Goal: Book appointment/travel/reservation

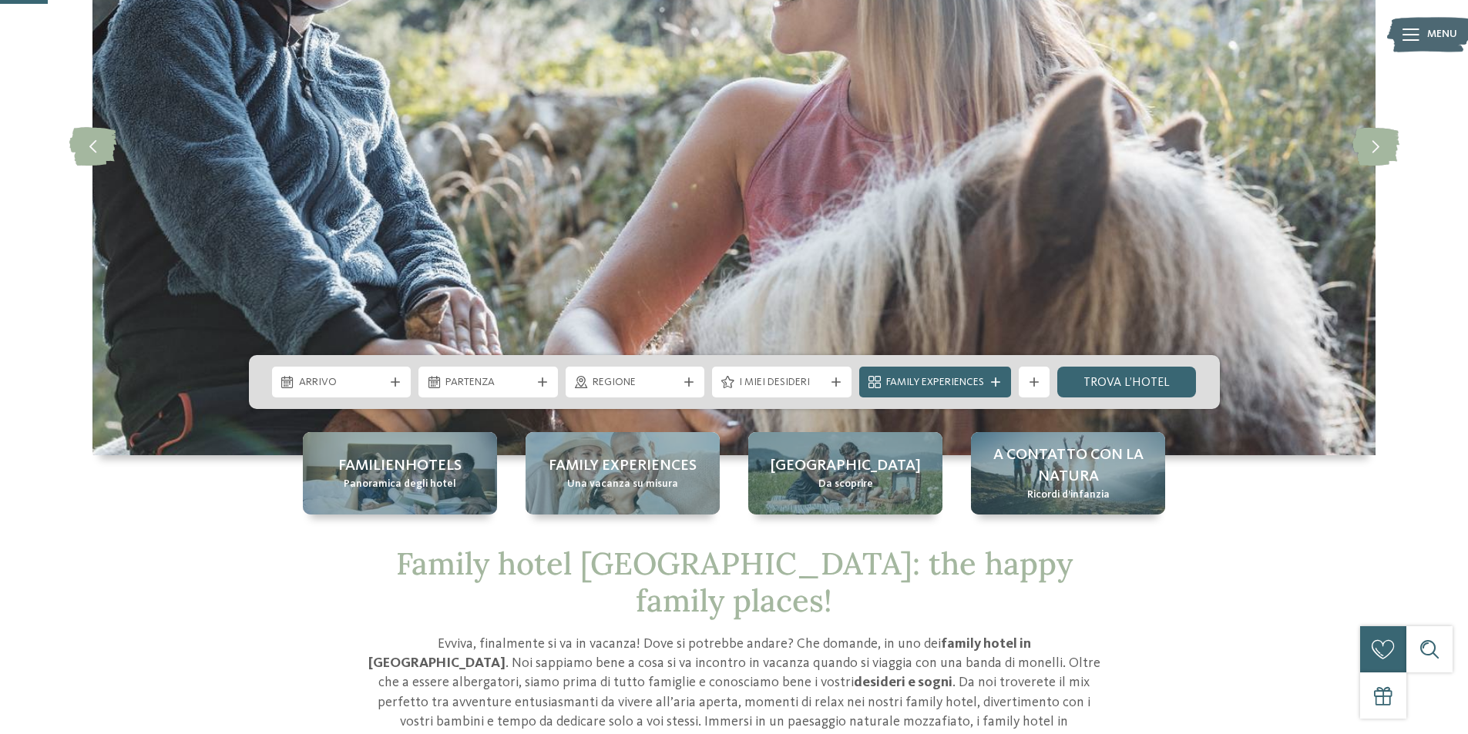
scroll to position [231, 0]
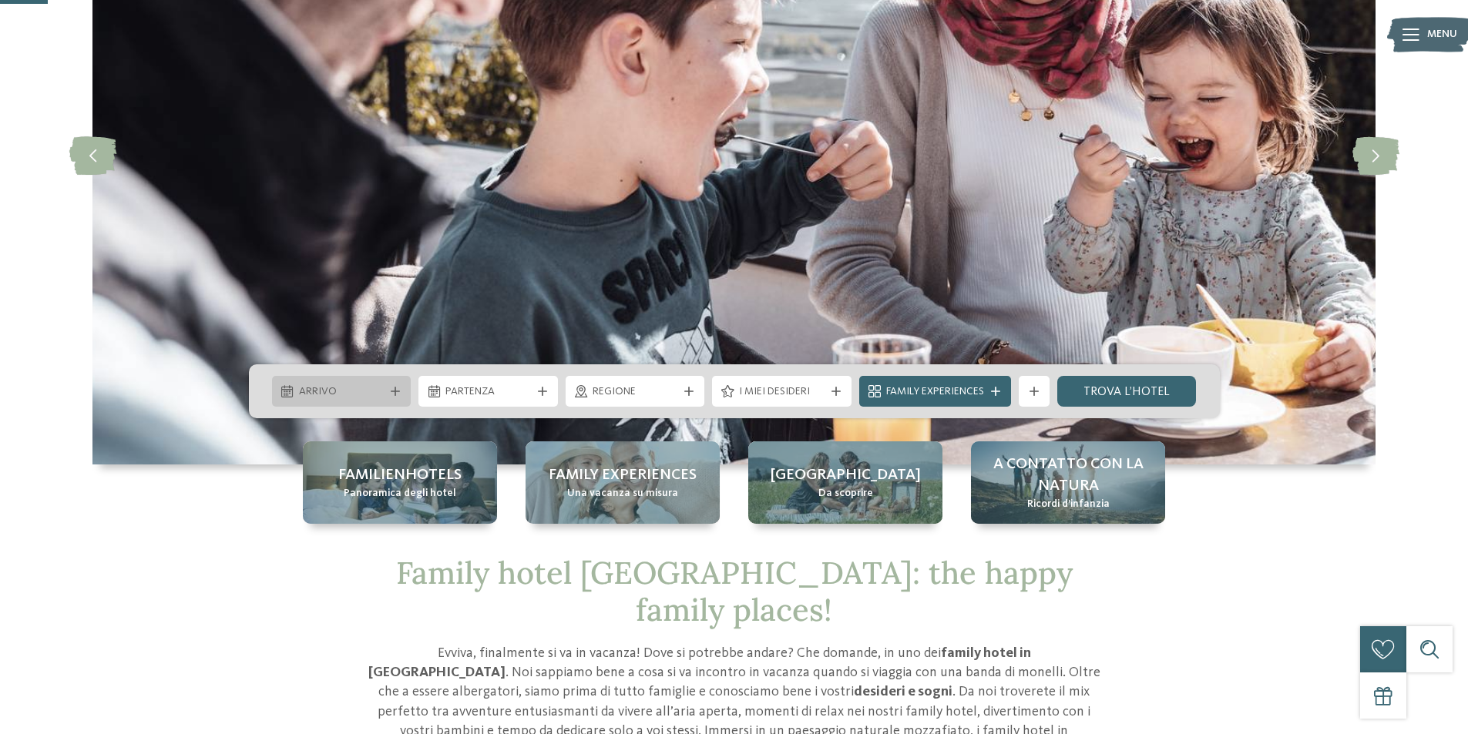
click at [408, 395] on div "Arrivo" at bounding box center [341, 391] width 139 height 31
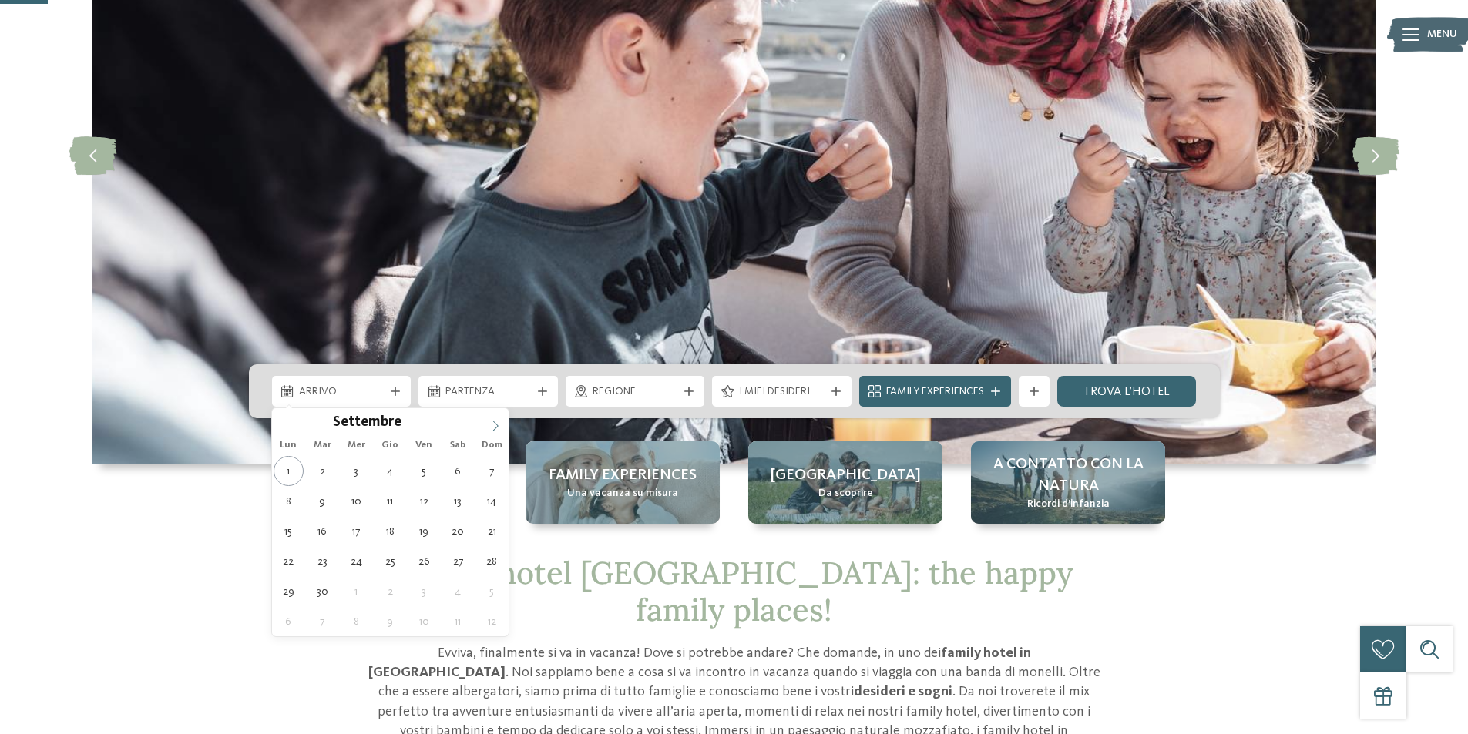
click at [499, 425] on icon at bounding box center [495, 426] width 11 height 11
click at [291, 421] on span at bounding box center [285, 421] width 26 height 26
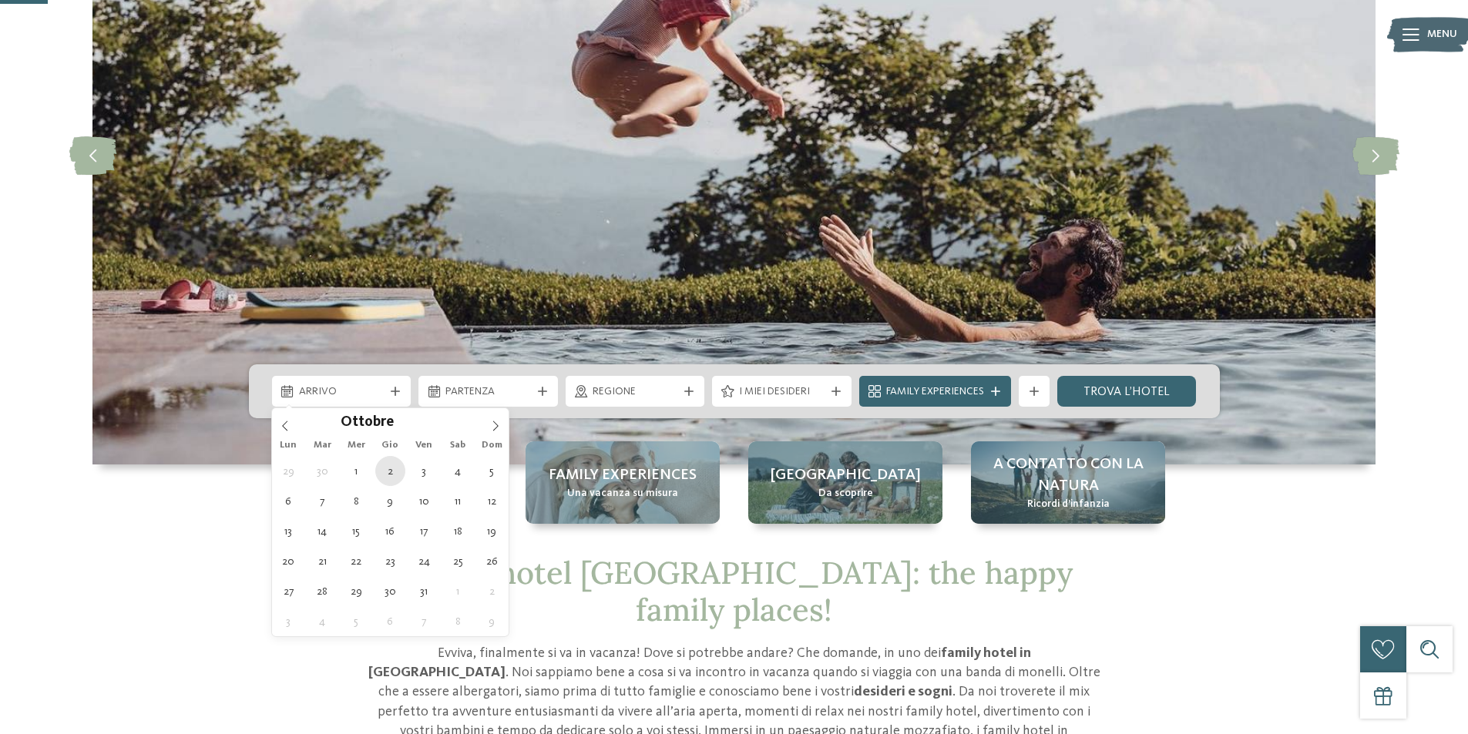
type div "02.10.2025"
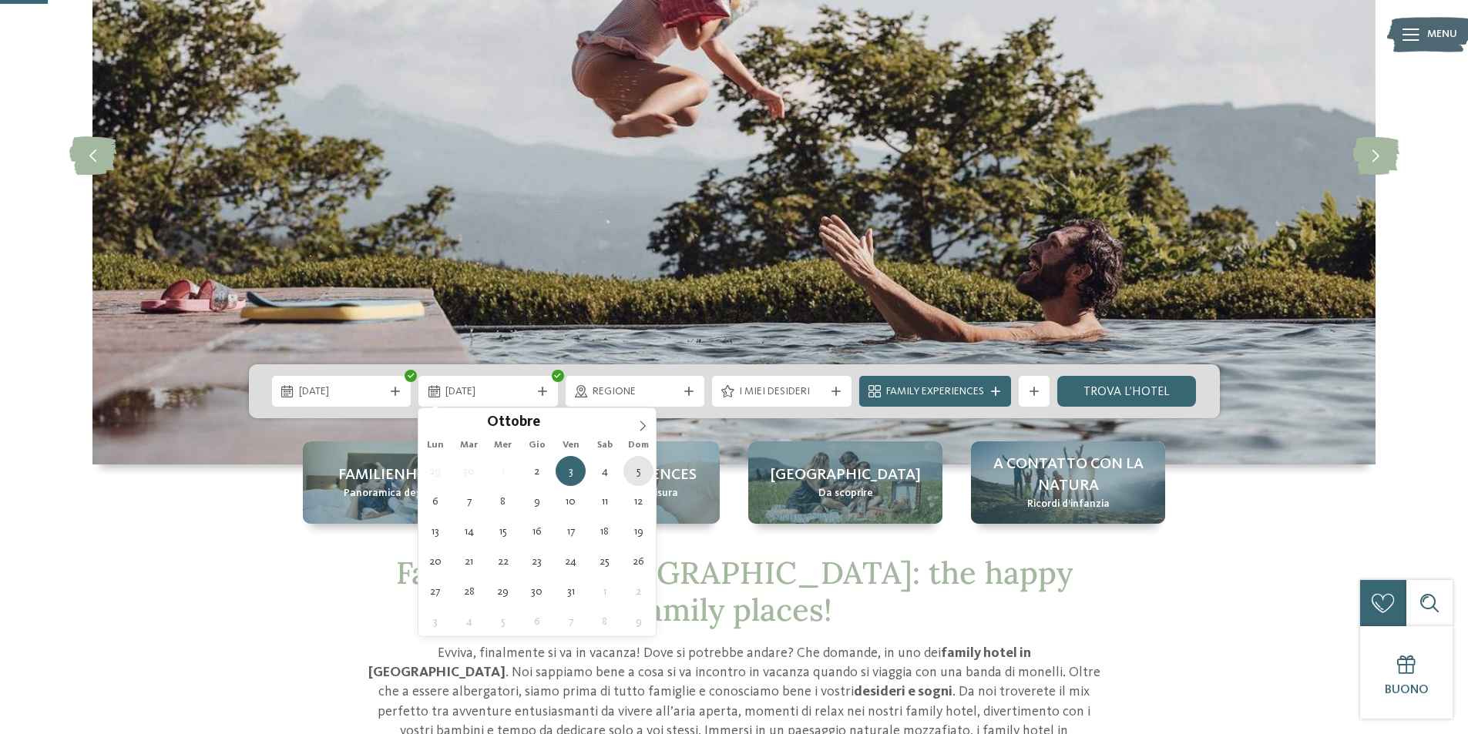
type div "05.10.2025"
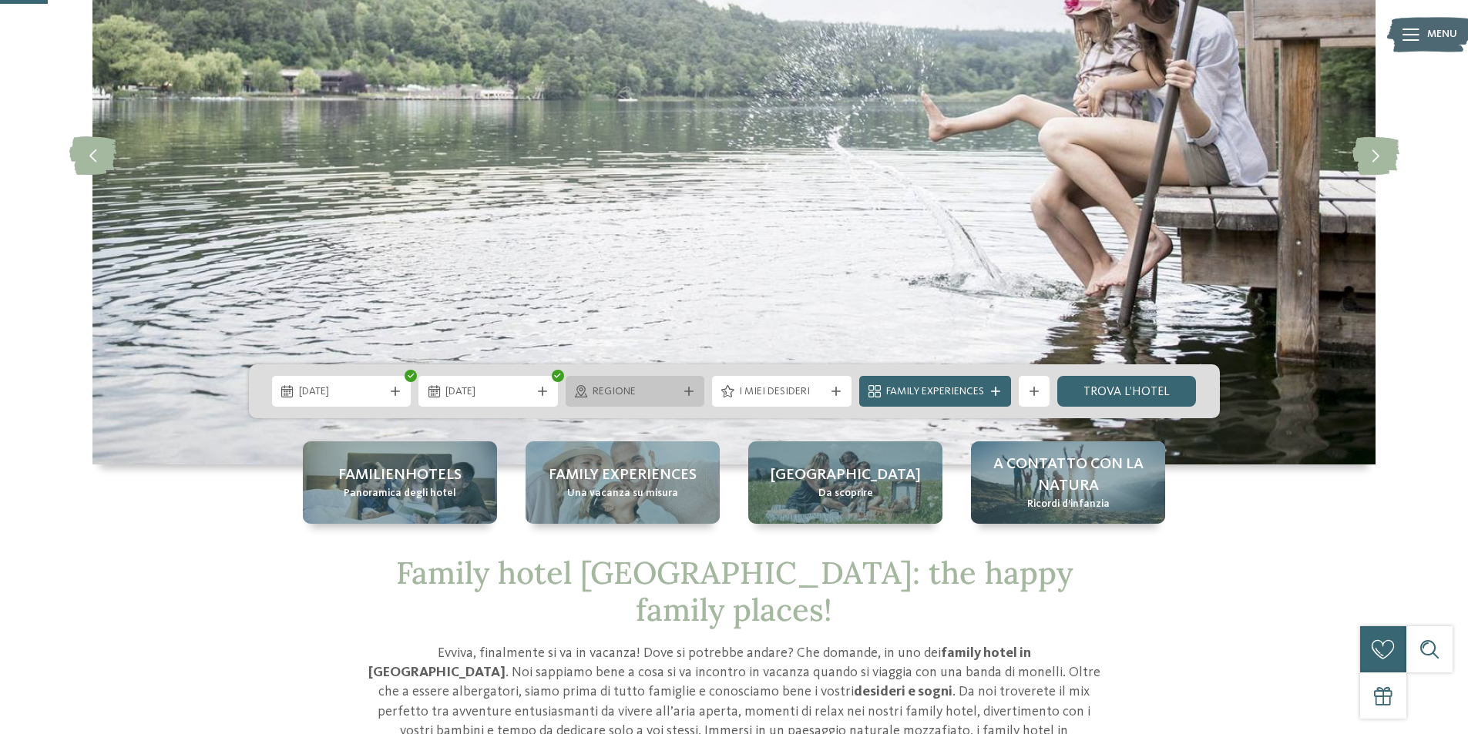
click at [678, 389] on div "Regione" at bounding box center [635, 391] width 93 height 17
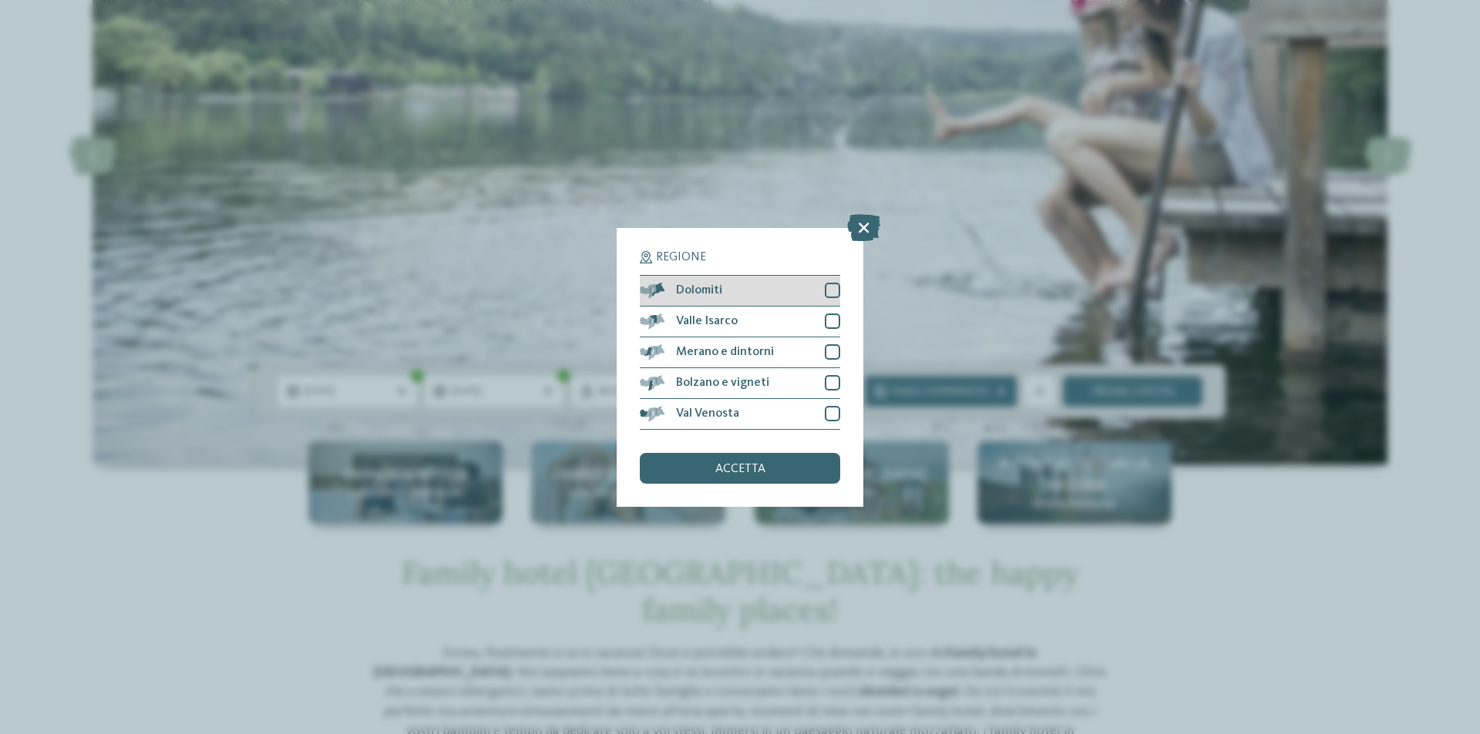
click at [829, 288] on div at bounding box center [832, 290] width 15 height 15
click at [828, 314] on div at bounding box center [832, 321] width 15 height 15
click at [831, 361] on div "Merano e dintorni" at bounding box center [740, 353] width 200 height 31
click at [835, 388] on div at bounding box center [832, 382] width 15 height 15
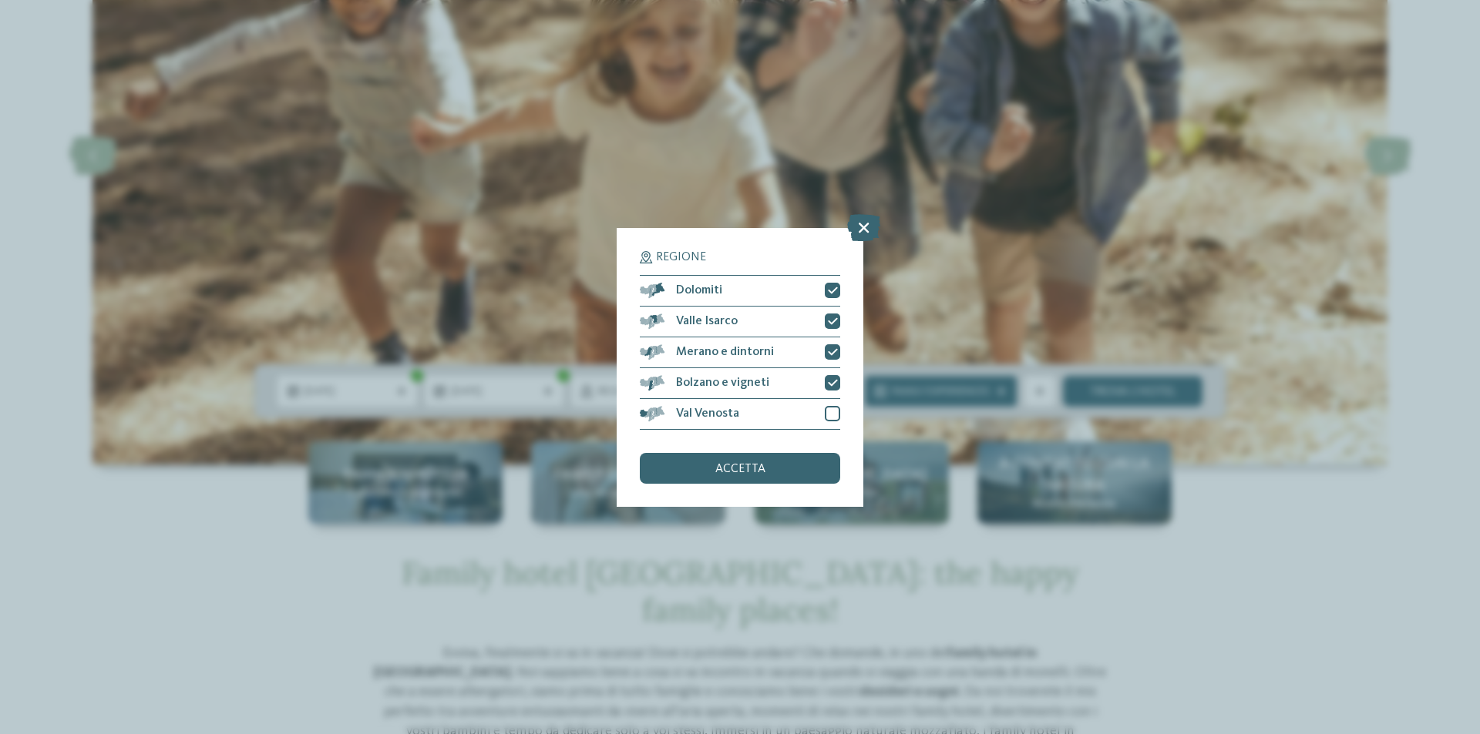
drag, startPoint x: 837, startPoint y: 411, endPoint x: 819, endPoint y: 432, distance: 27.3
click at [837, 414] on div at bounding box center [832, 413] width 15 height 15
click at [769, 474] on div "accetta" at bounding box center [740, 468] width 200 height 31
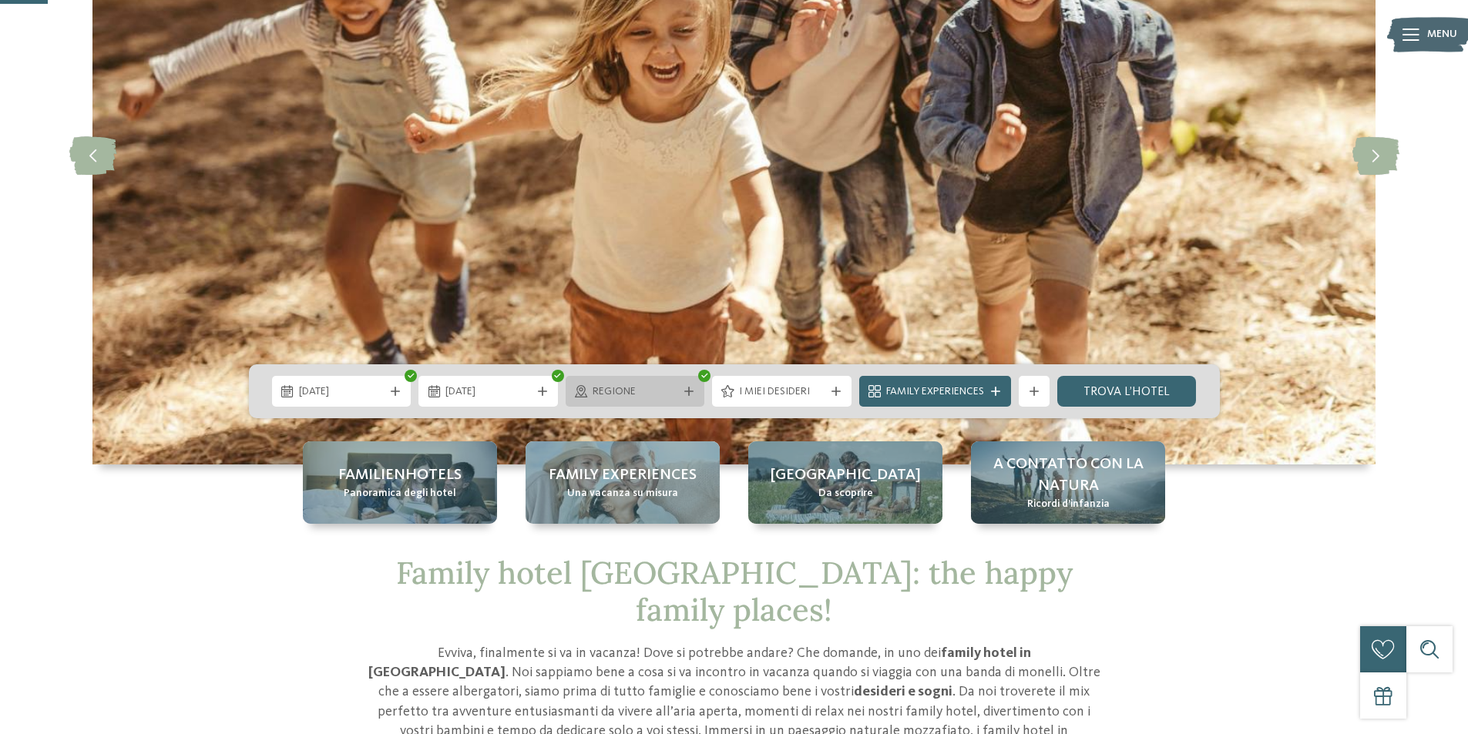
click at [684, 385] on div "Regione" at bounding box center [635, 391] width 139 height 31
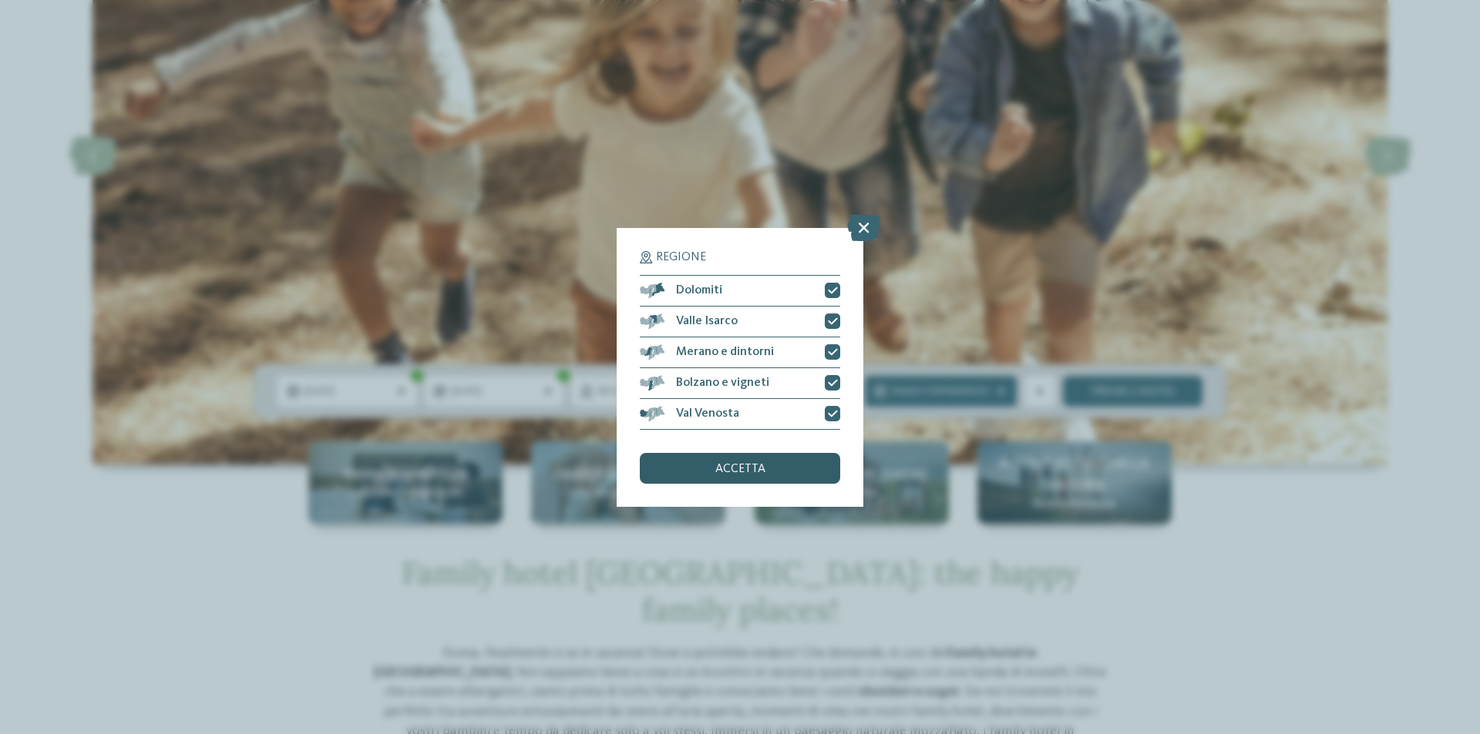
click at [740, 468] on span "accetta" at bounding box center [740, 469] width 50 height 12
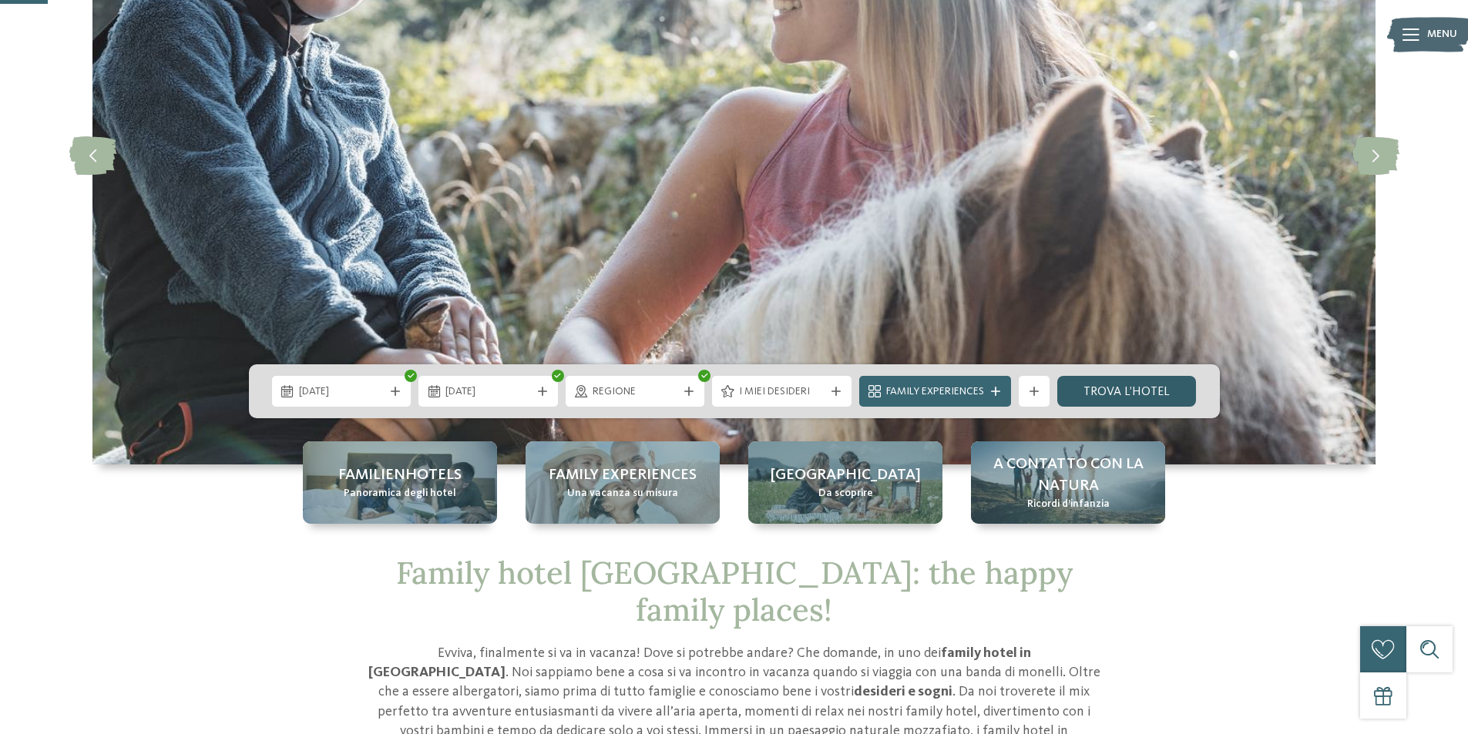
click at [1095, 393] on link "trova l’hotel" at bounding box center [1126, 391] width 139 height 31
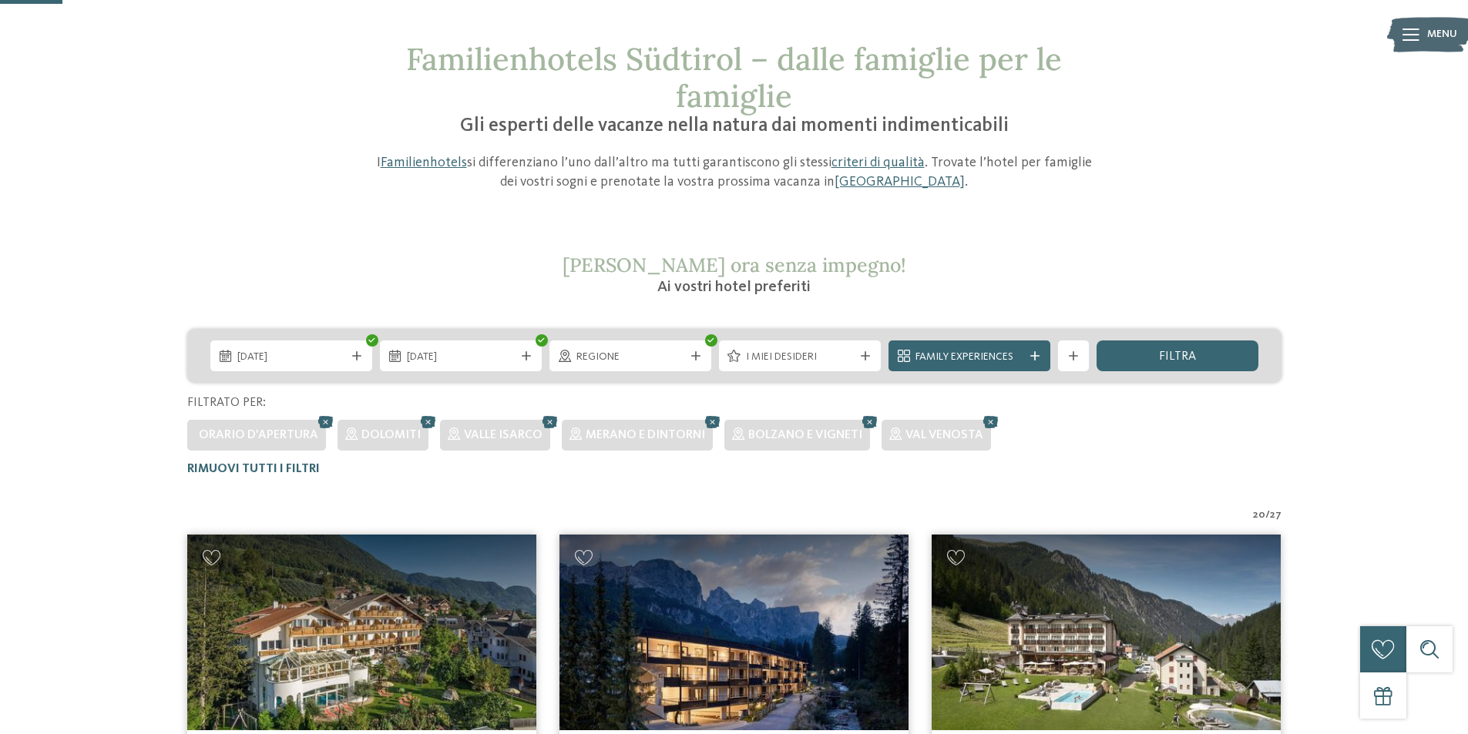
scroll to position [43, 0]
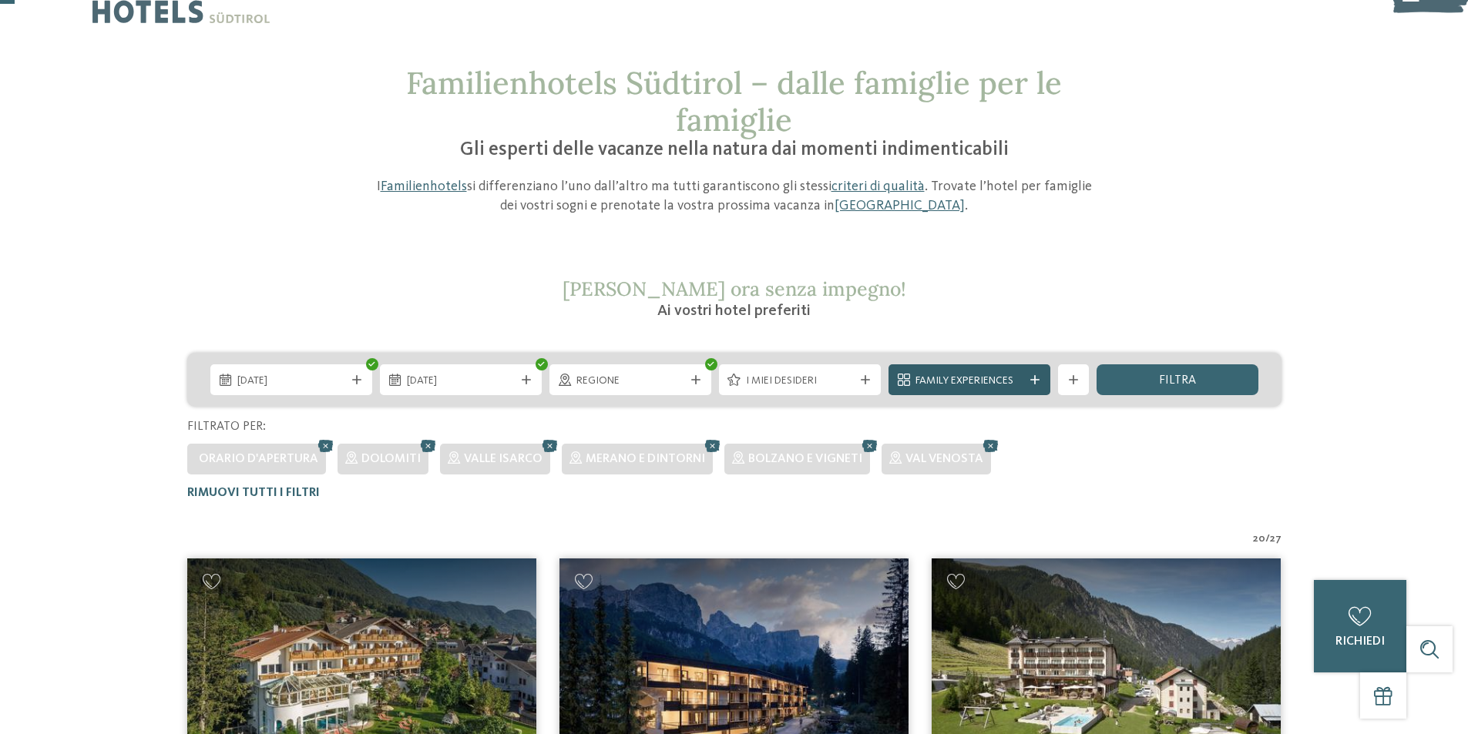
click at [1026, 375] on div "Family Experiences" at bounding box center [970, 380] width 116 height 17
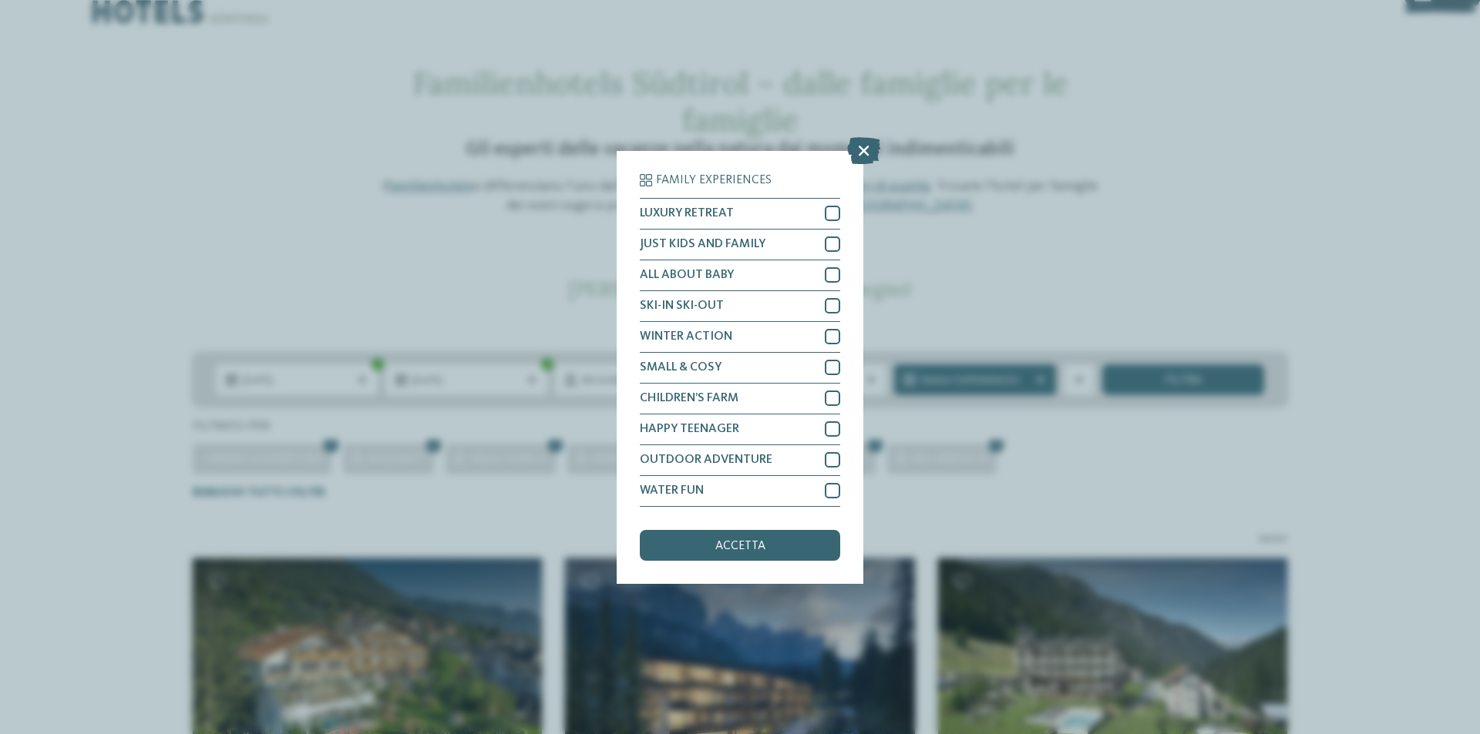
click at [1093, 251] on div "Family Experiences LUXURY RETREAT JUST KIDS AND FAMILY" at bounding box center [740, 367] width 1480 height 734
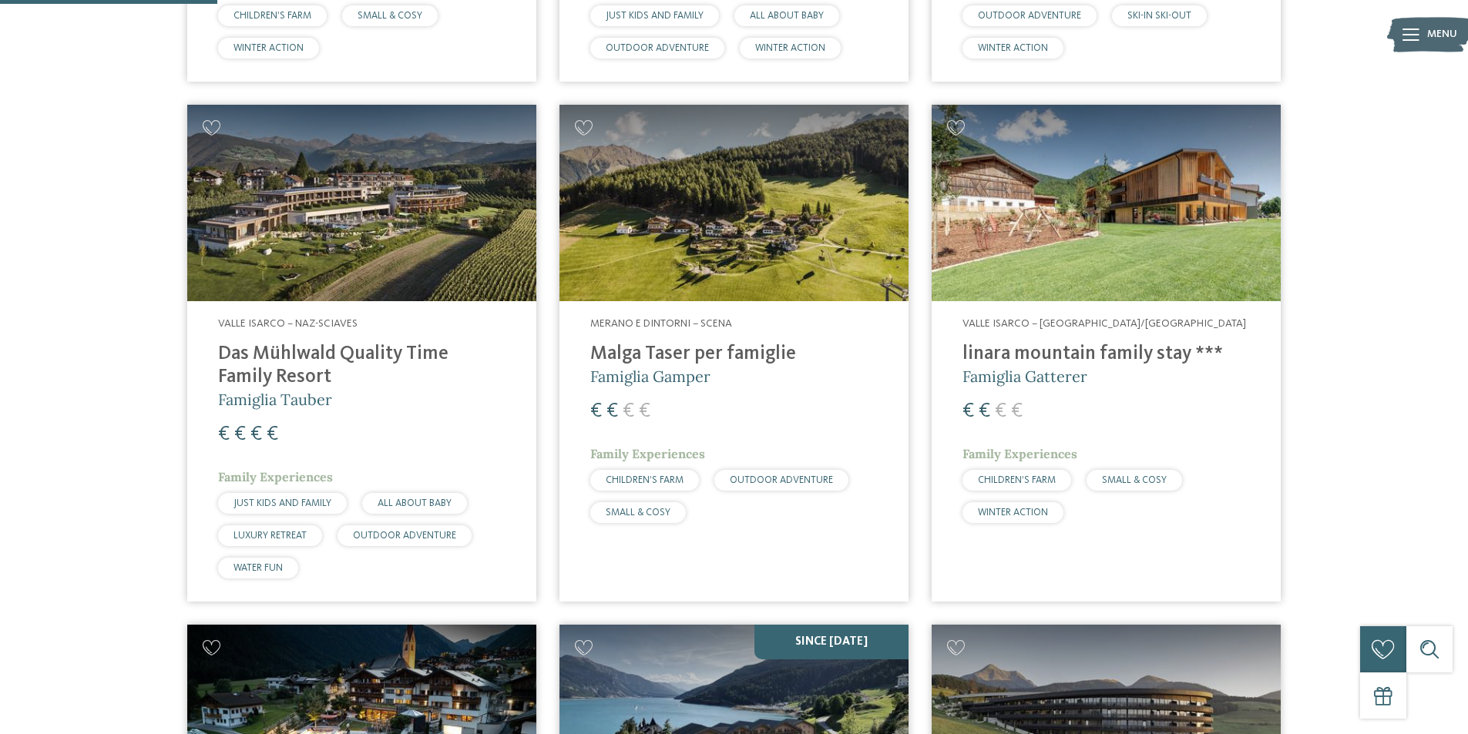
scroll to position [968, 0]
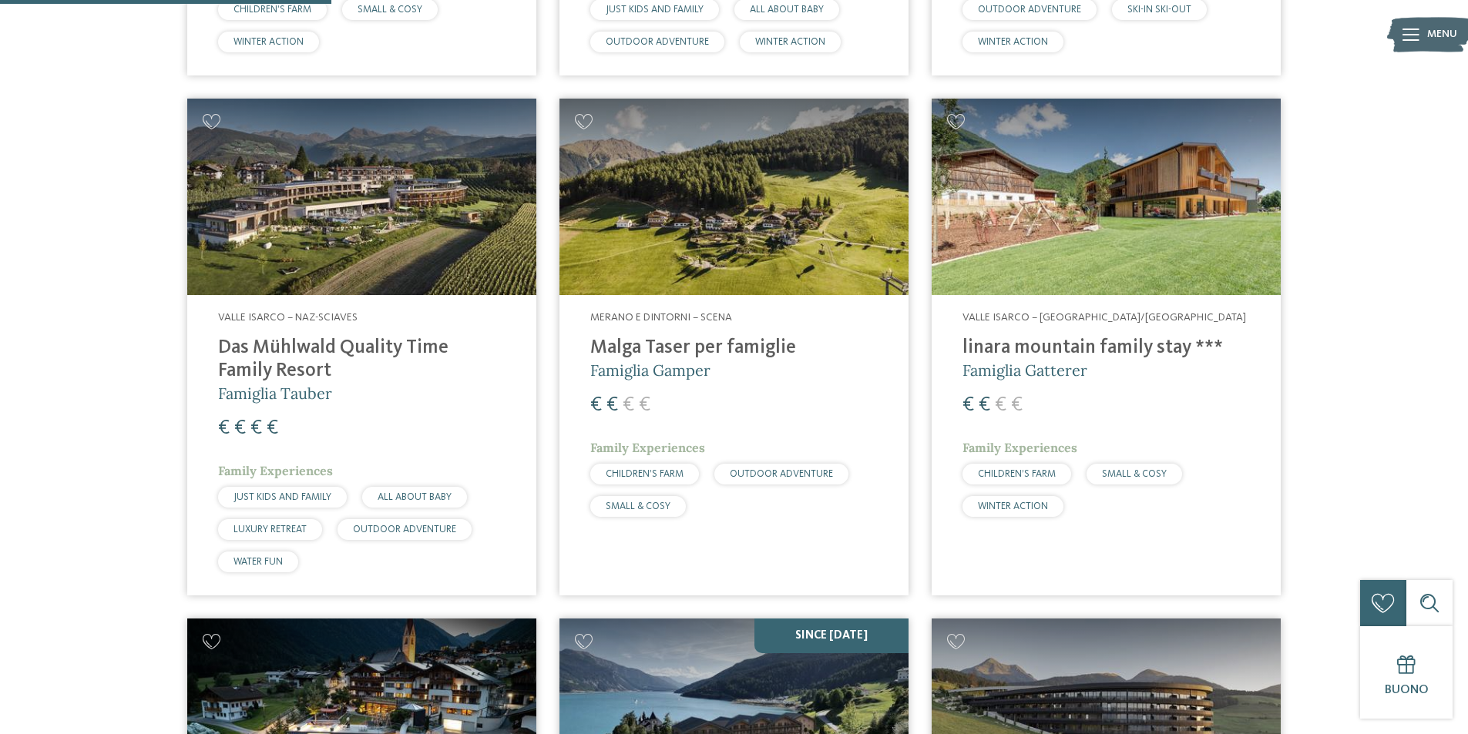
click at [369, 344] on h4 "Das Mühlwald Quality Time Family Resort" at bounding box center [361, 360] width 287 height 46
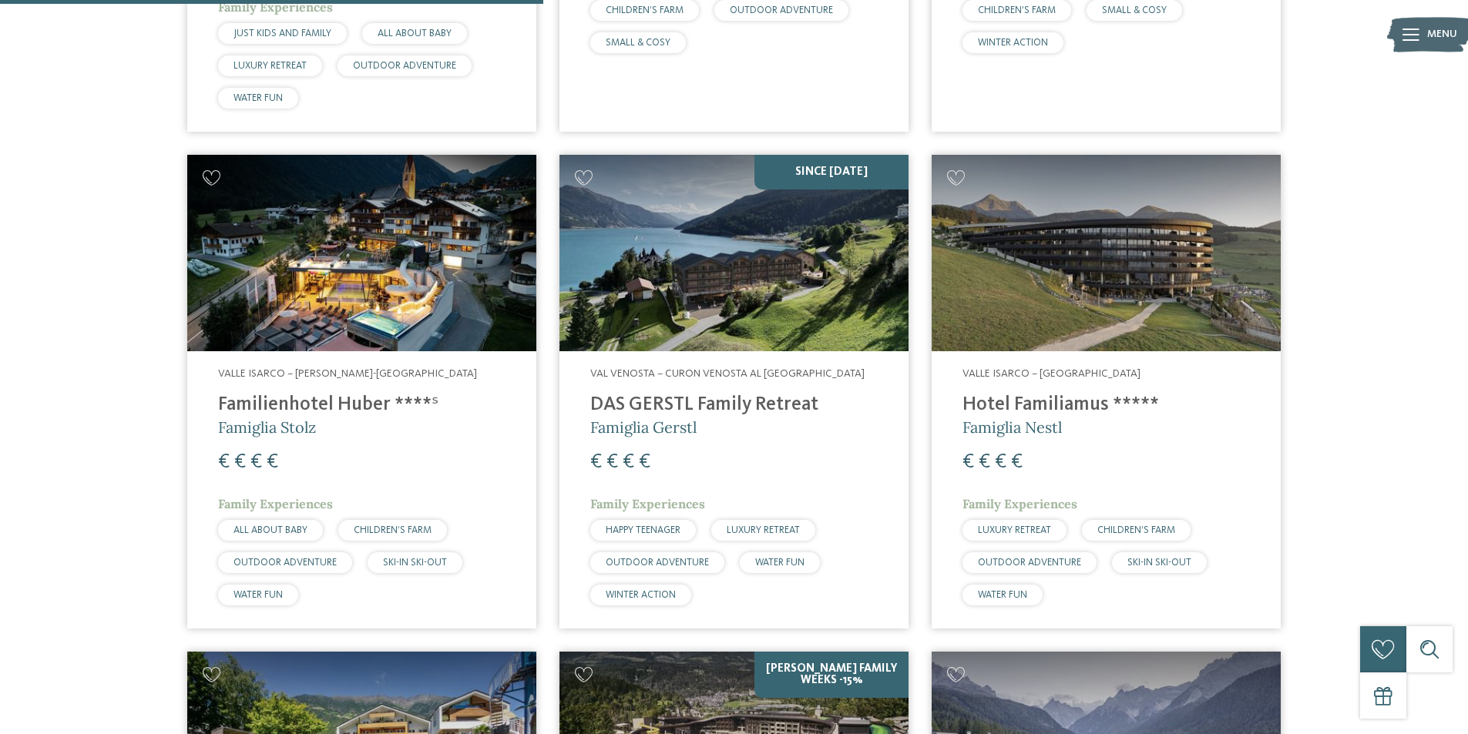
scroll to position [1430, 0]
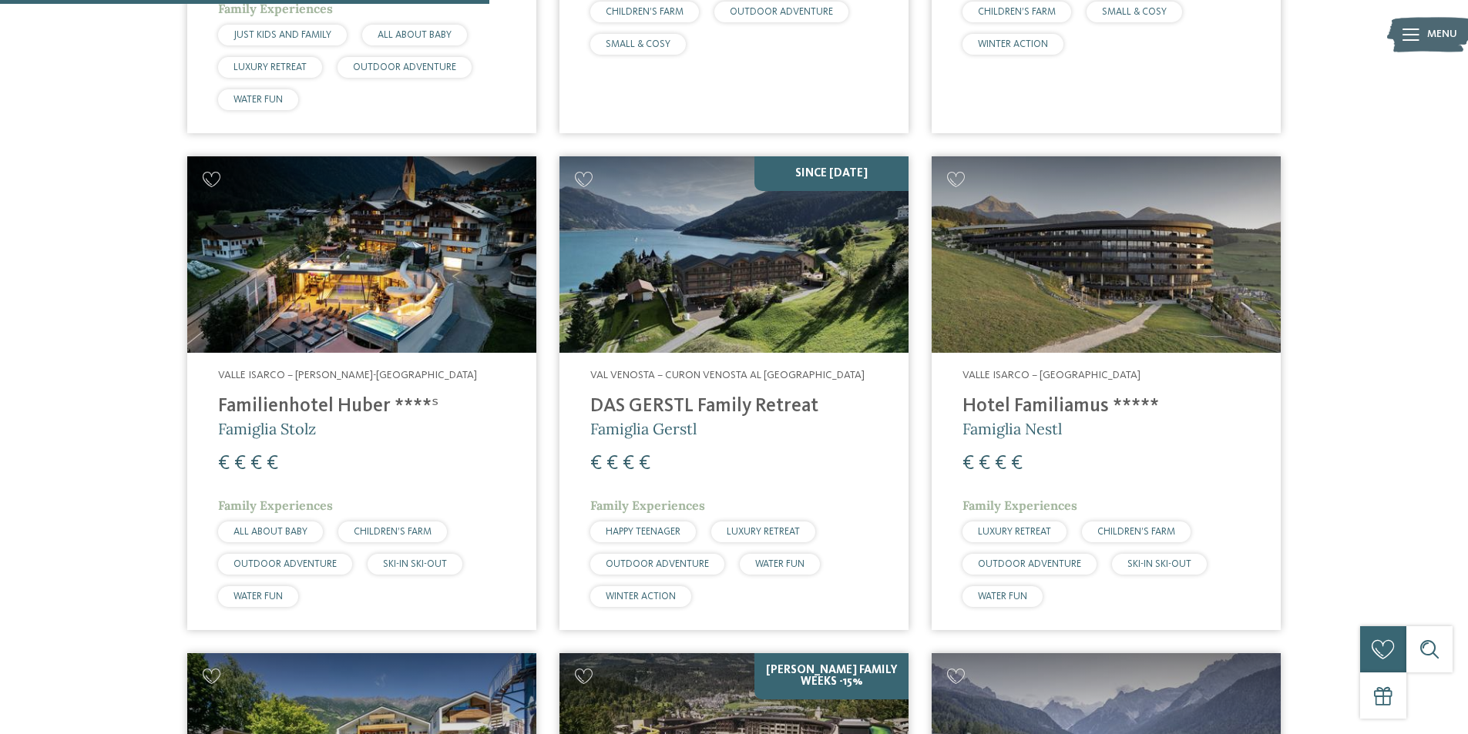
click at [373, 274] on img at bounding box center [361, 254] width 349 height 196
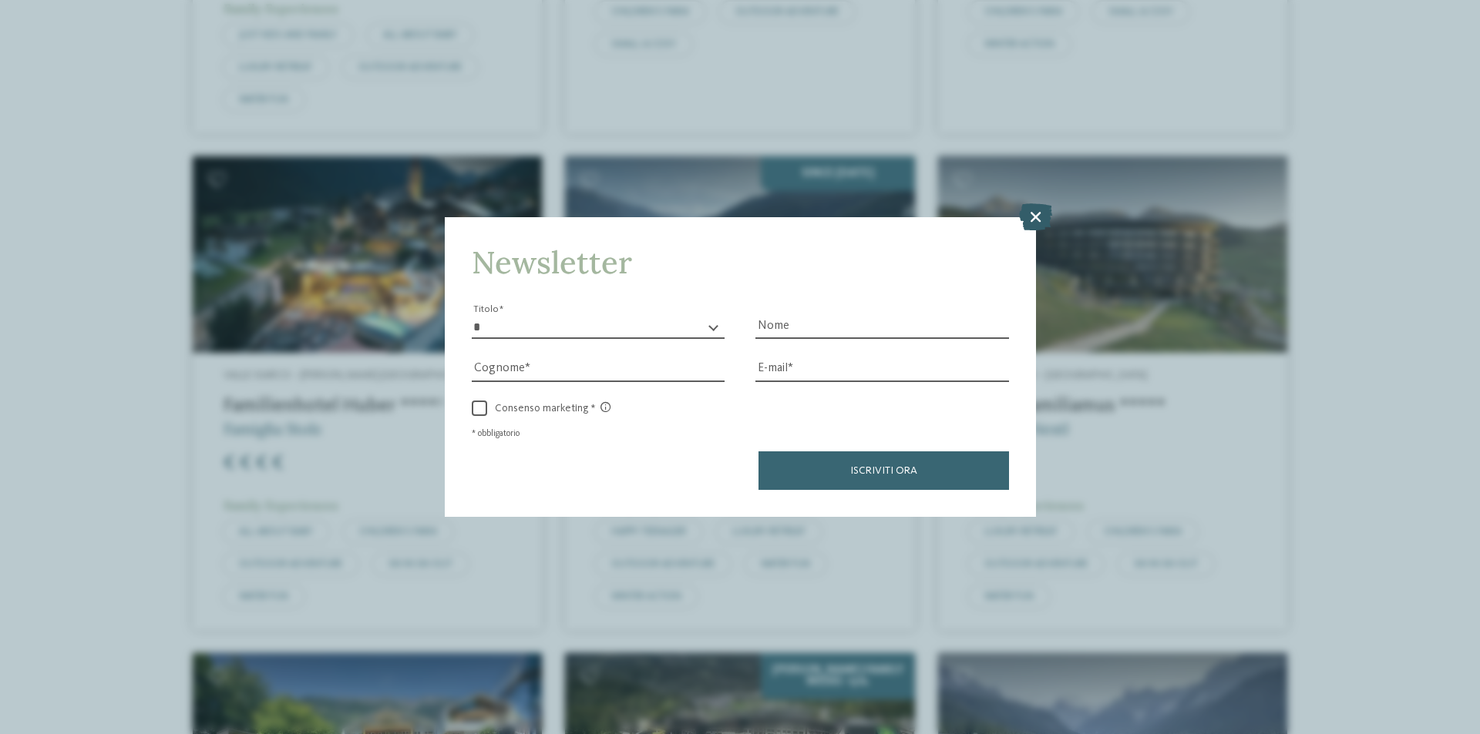
click at [1030, 220] on icon at bounding box center [1035, 216] width 33 height 27
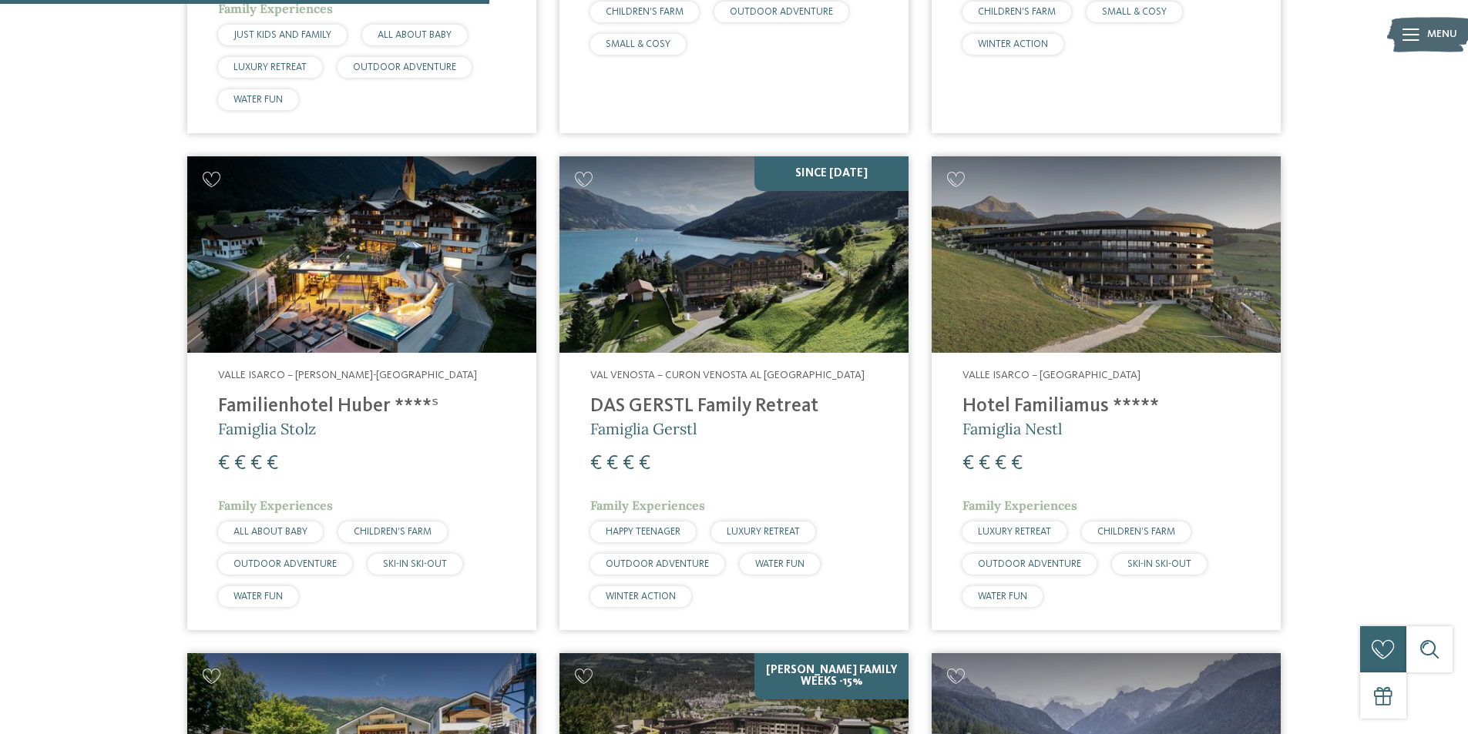
click at [763, 314] on img at bounding box center [733, 254] width 349 height 196
click at [1157, 329] on img at bounding box center [1106, 254] width 349 height 196
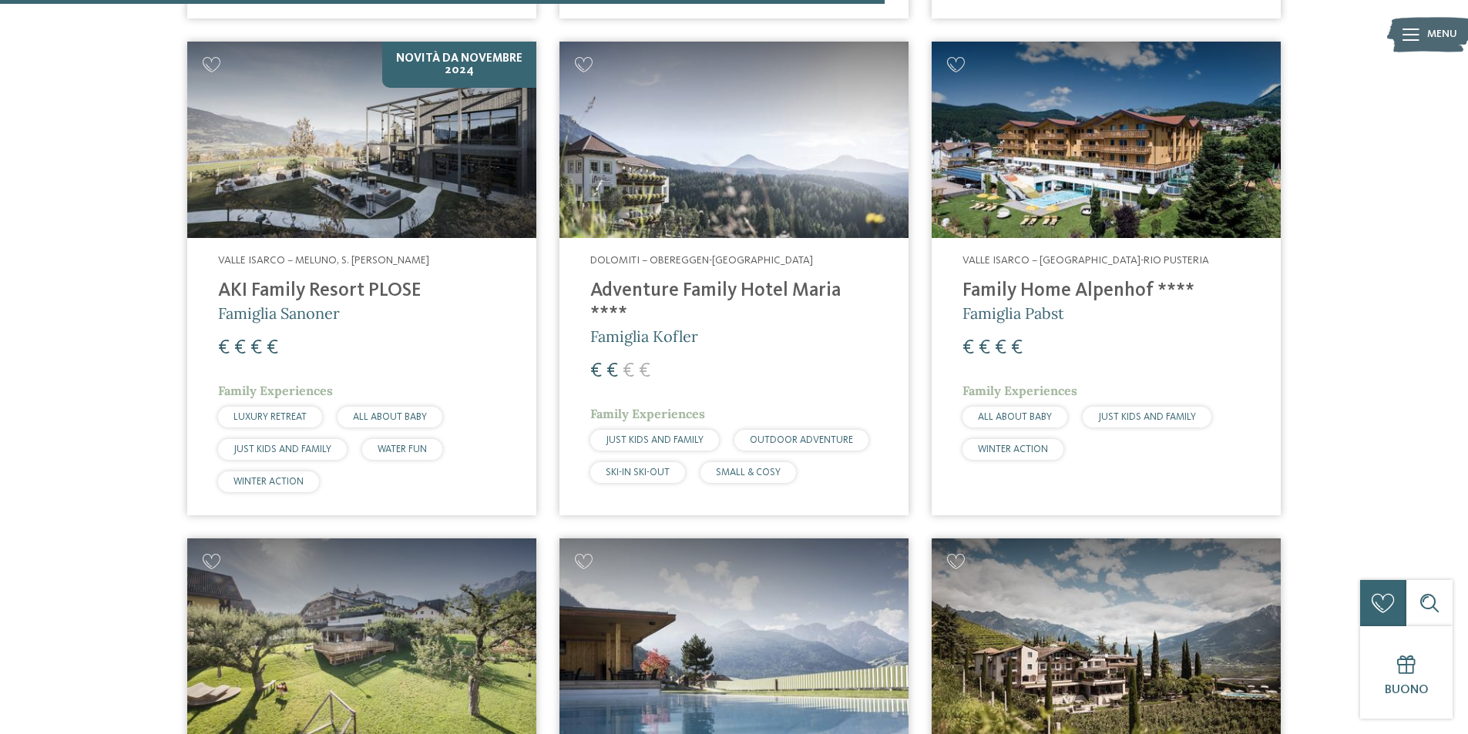
scroll to position [2586, 0]
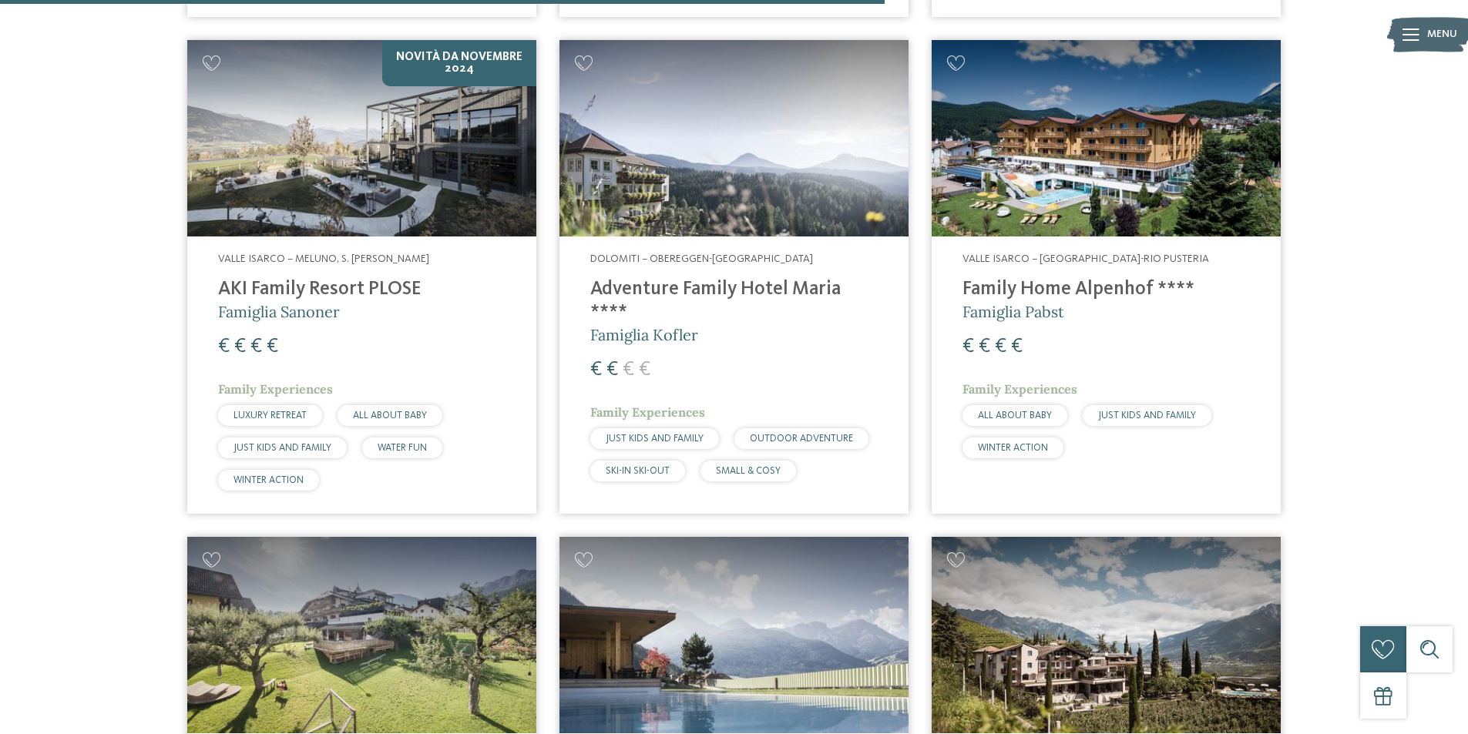
click at [446, 173] on img at bounding box center [361, 138] width 349 height 196
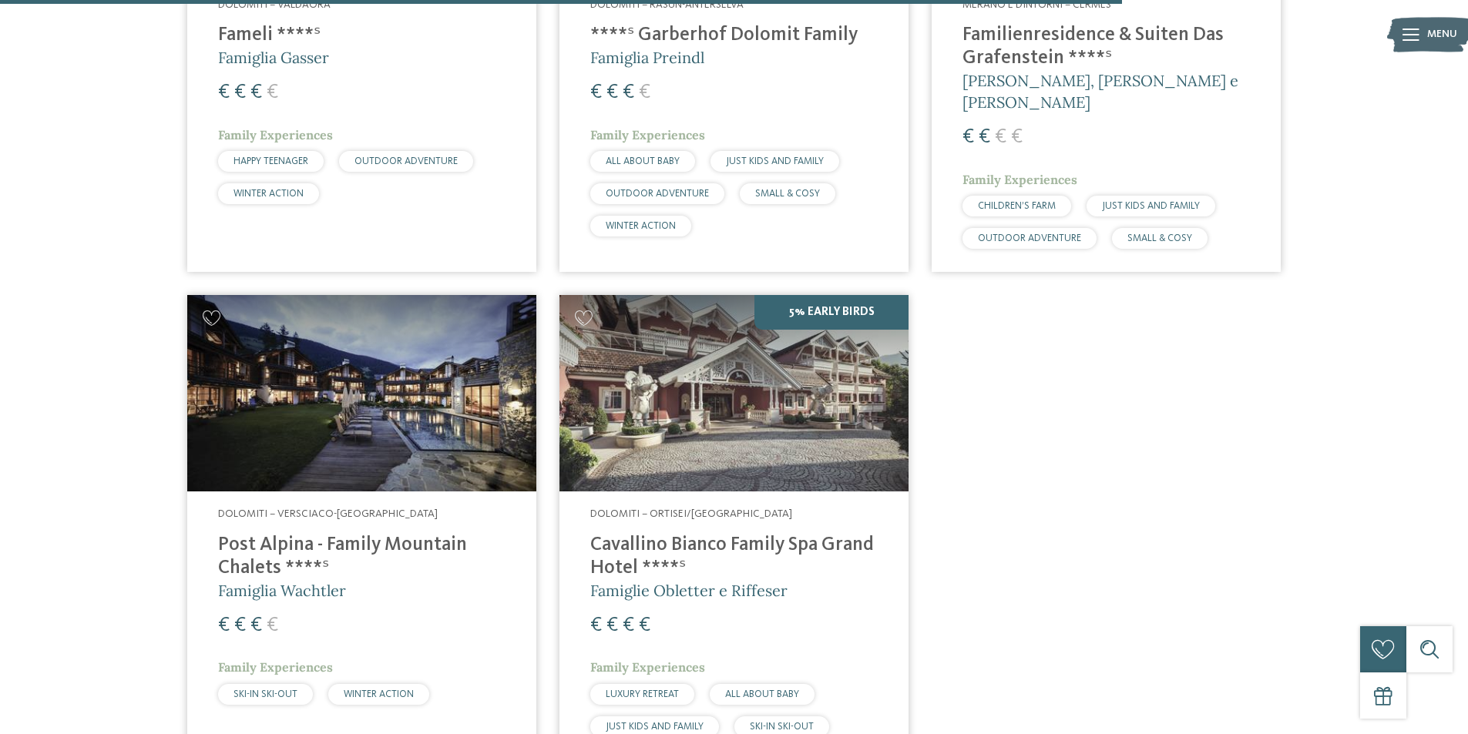
scroll to position [3280, 0]
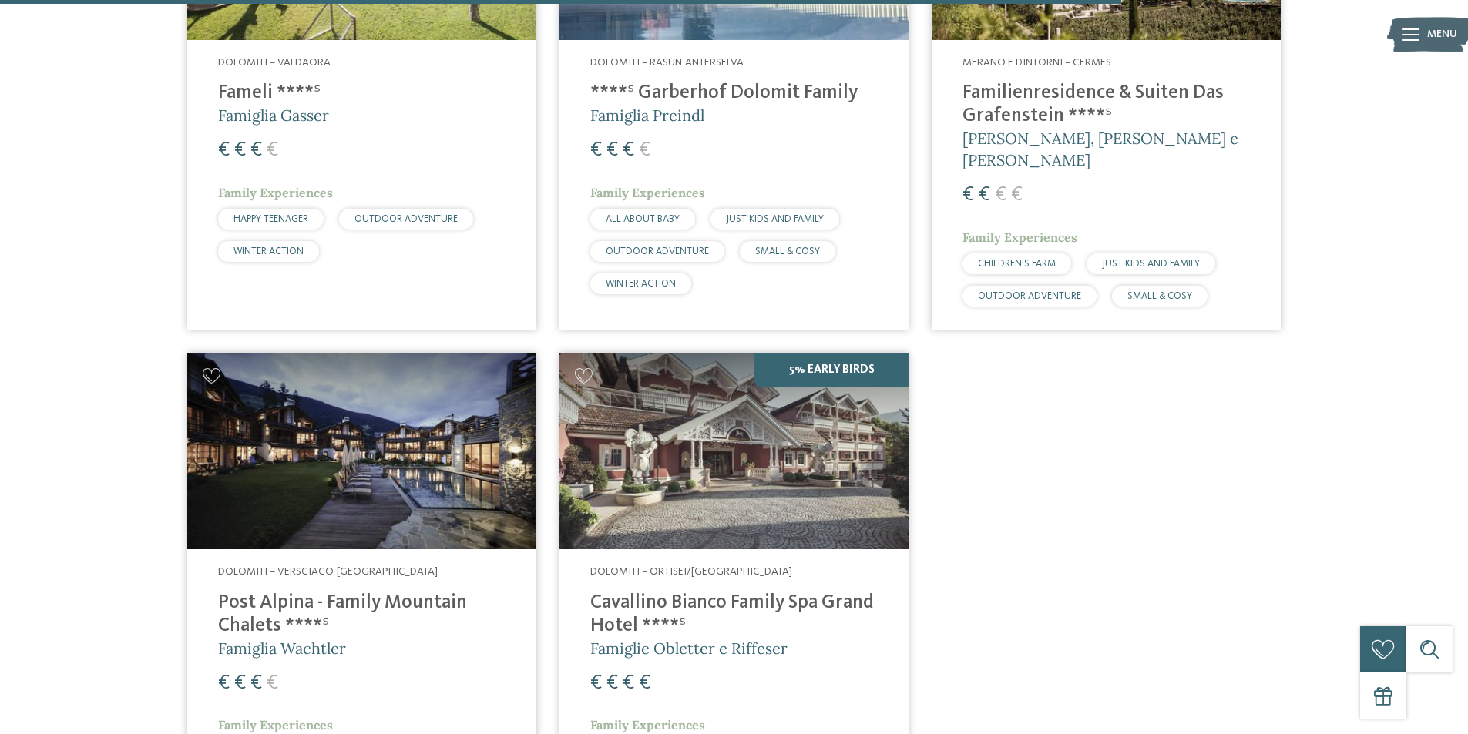
click at [331, 467] on img at bounding box center [361, 451] width 349 height 196
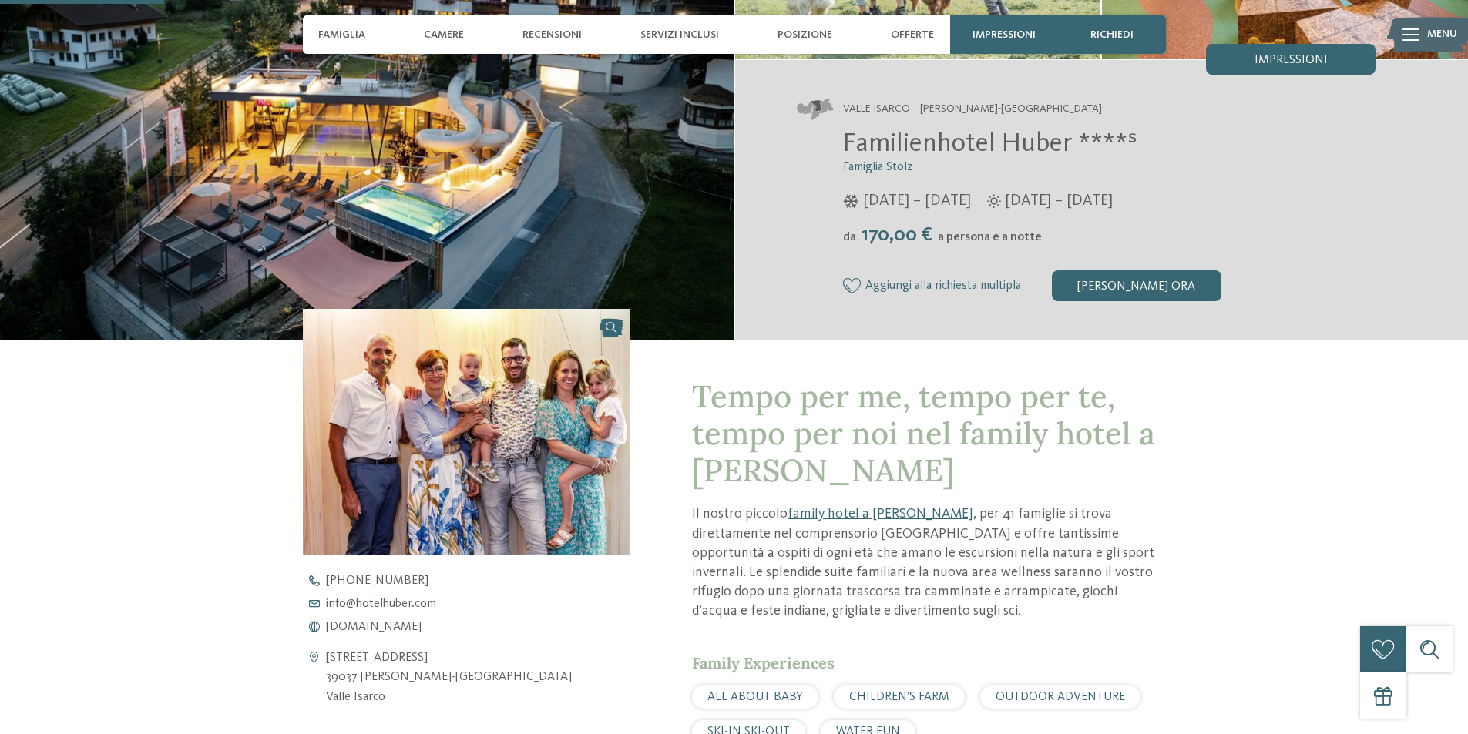
scroll to position [616, 0]
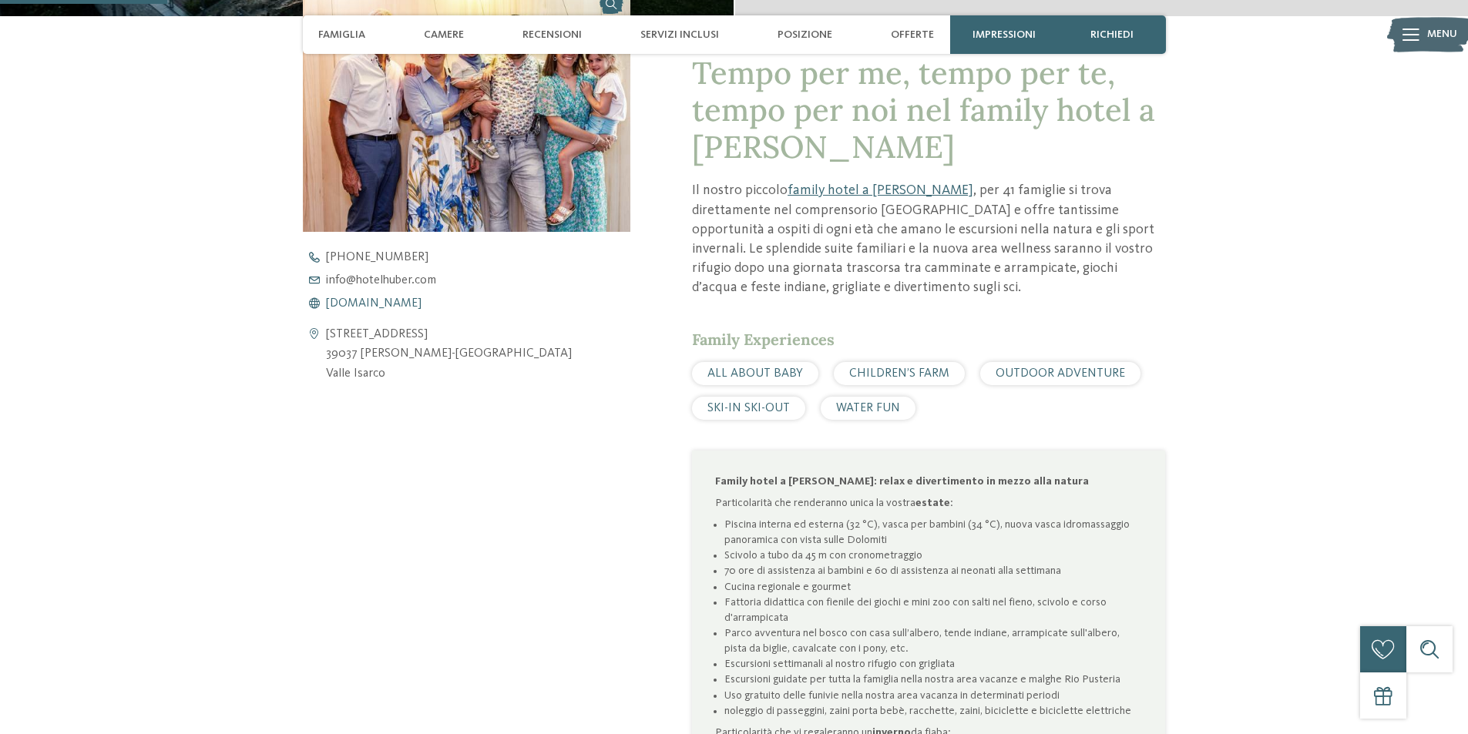
click at [385, 306] on span "www.hotelhuber.com" at bounding box center [374, 303] width 96 height 12
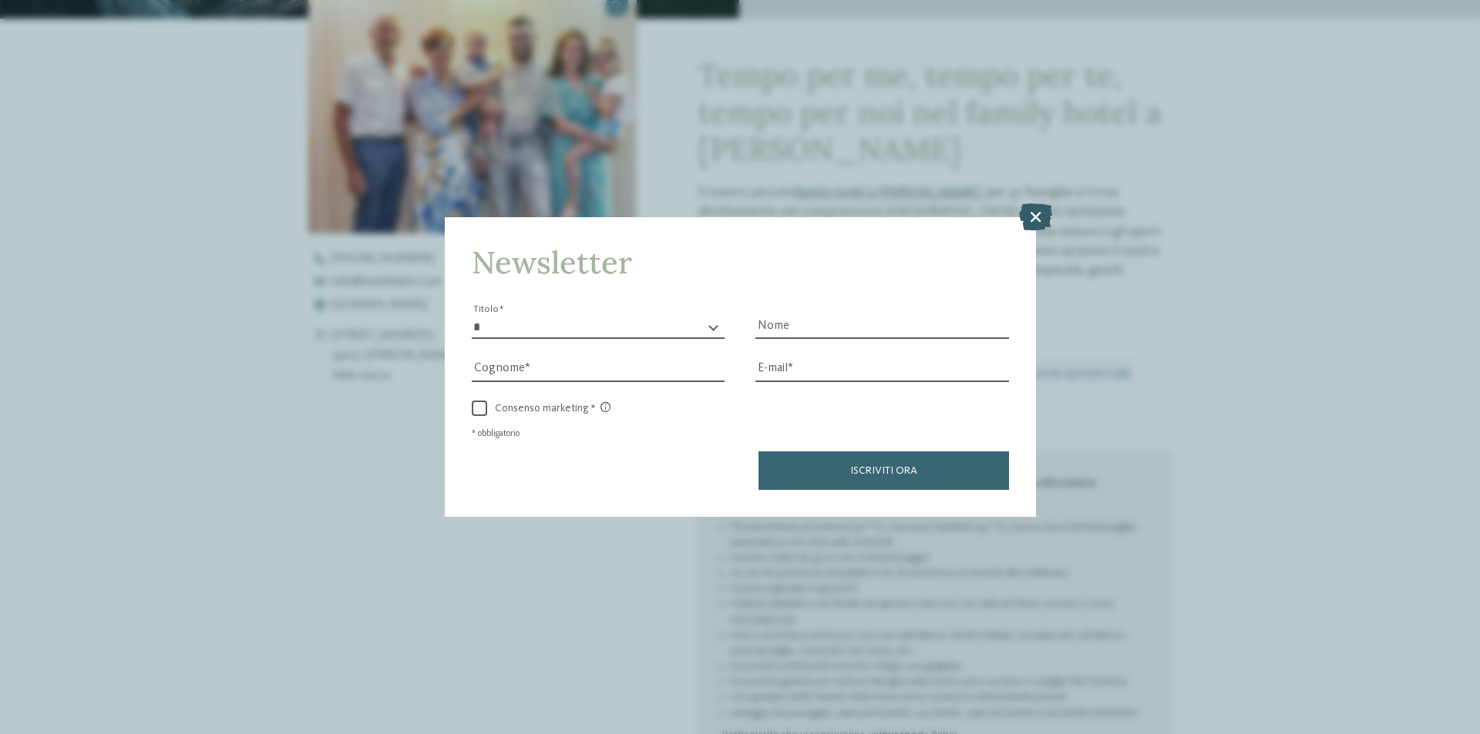
click at [1036, 213] on icon at bounding box center [1035, 216] width 33 height 27
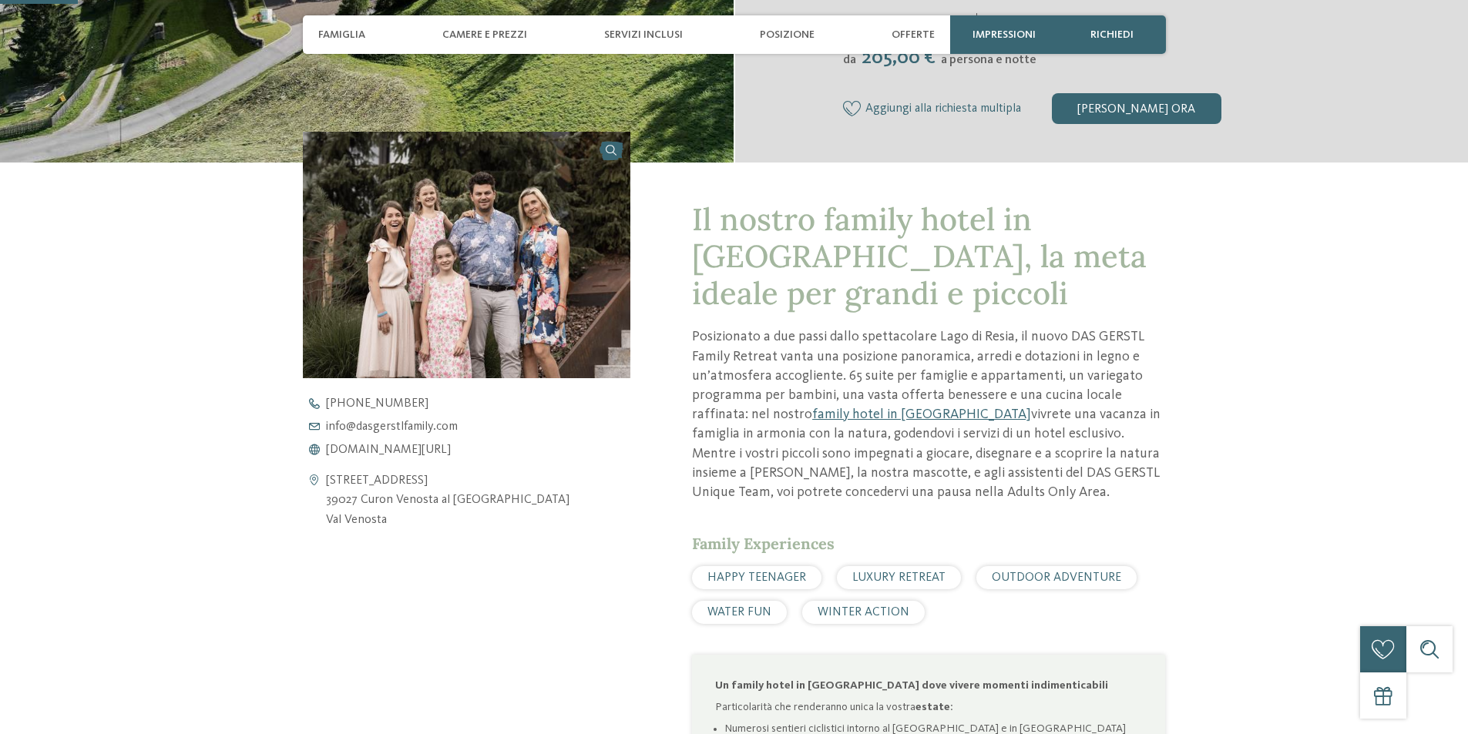
scroll to position [539, 0]
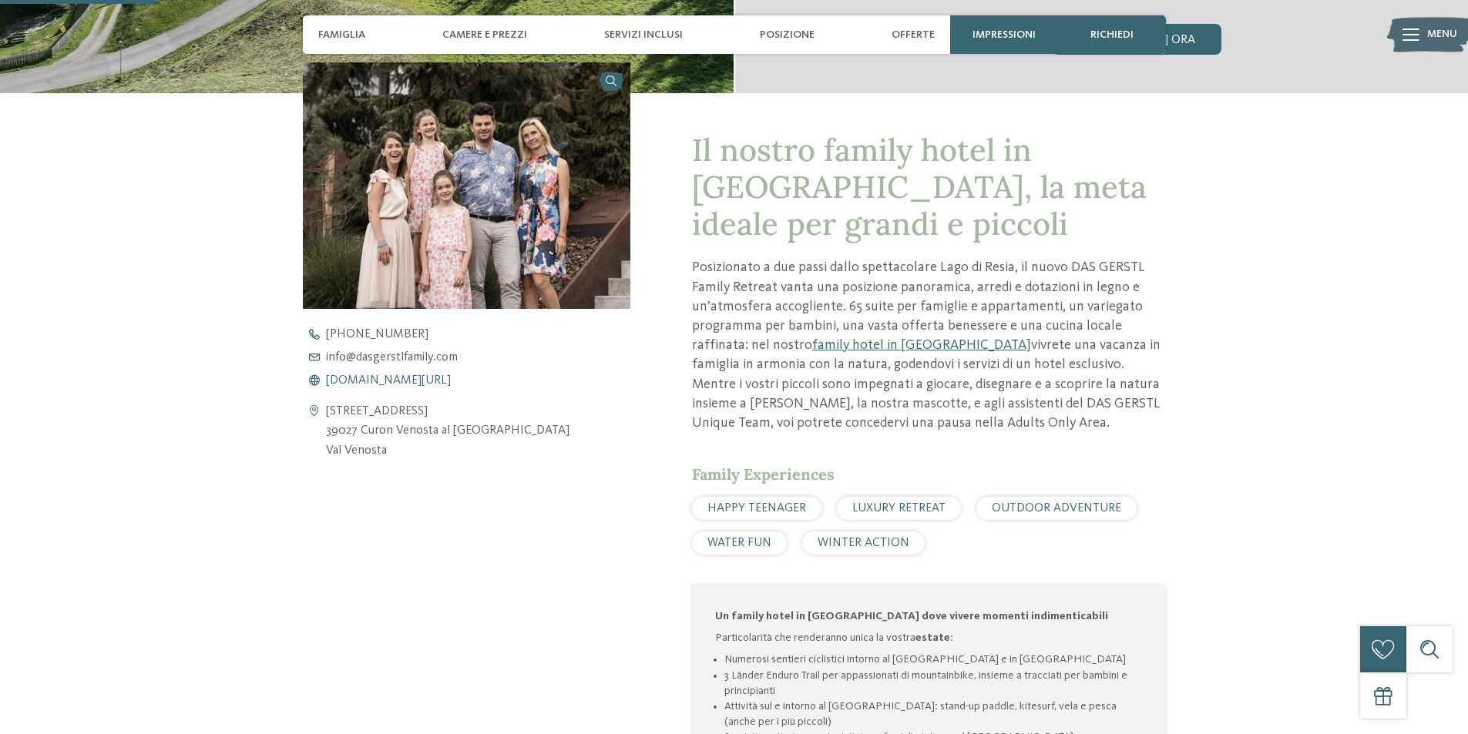
click at [405, 376] on span "[DOMAIN_NAME][URL]" at bounding box center [388, 381] width 125 height 12
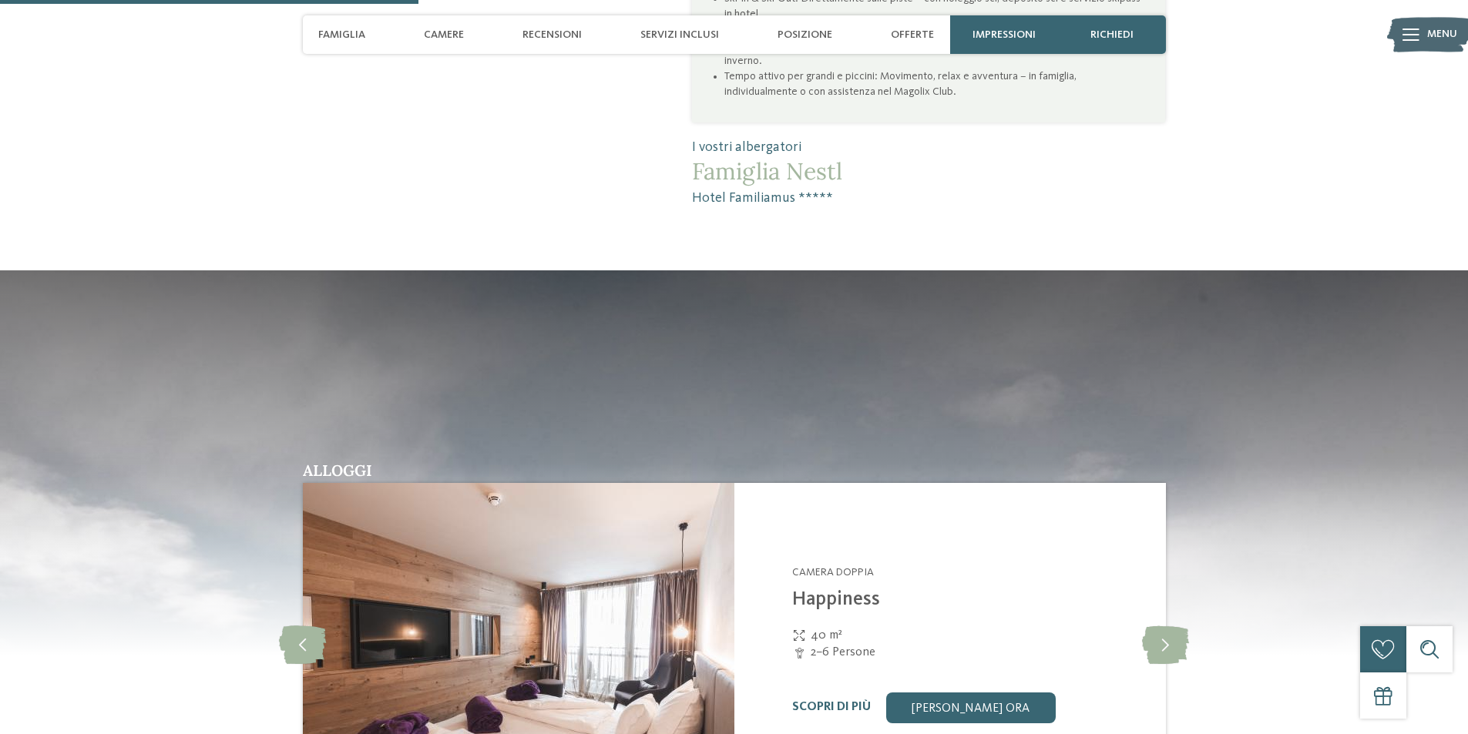
scroll to position [1772, 0]
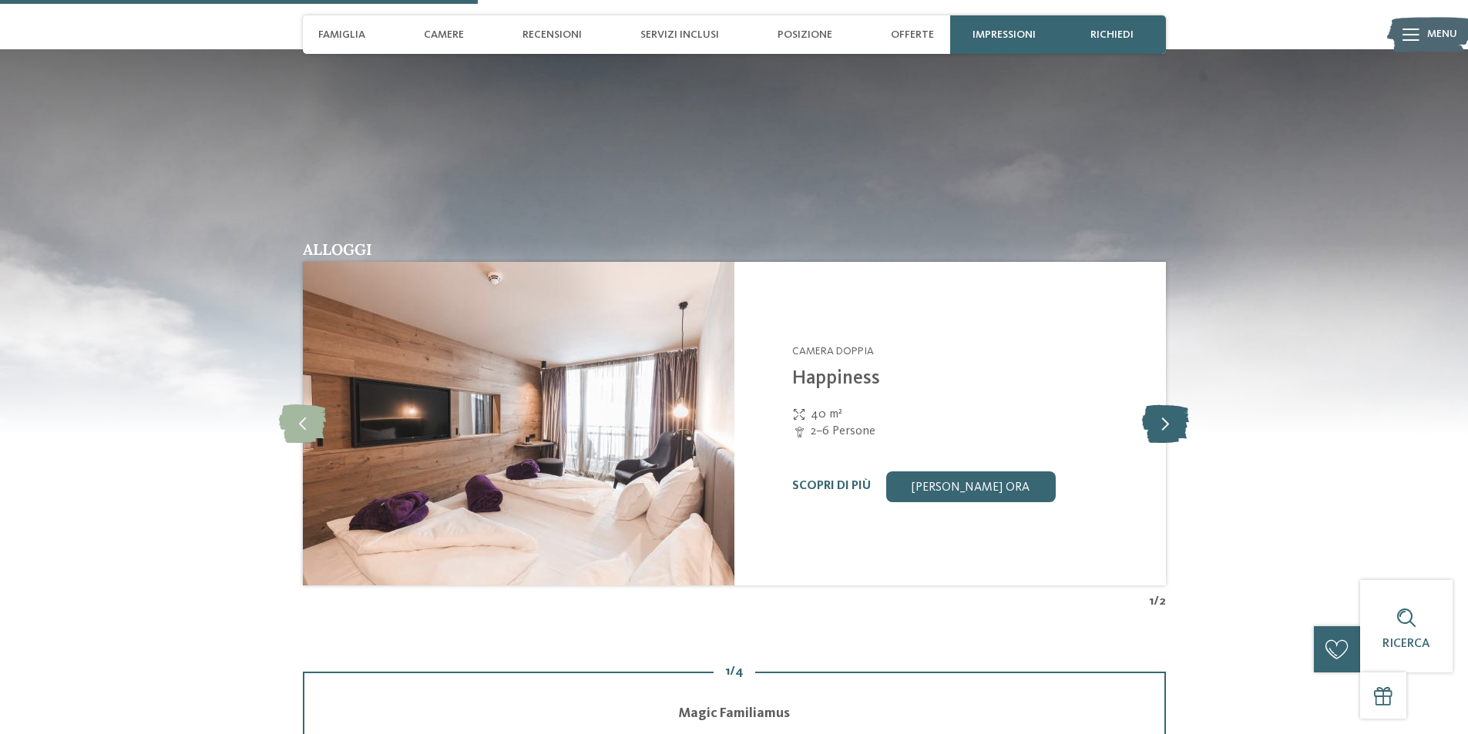
click at [1149, 413] on icon at bounding box center [1165, 424] width 47 height 39
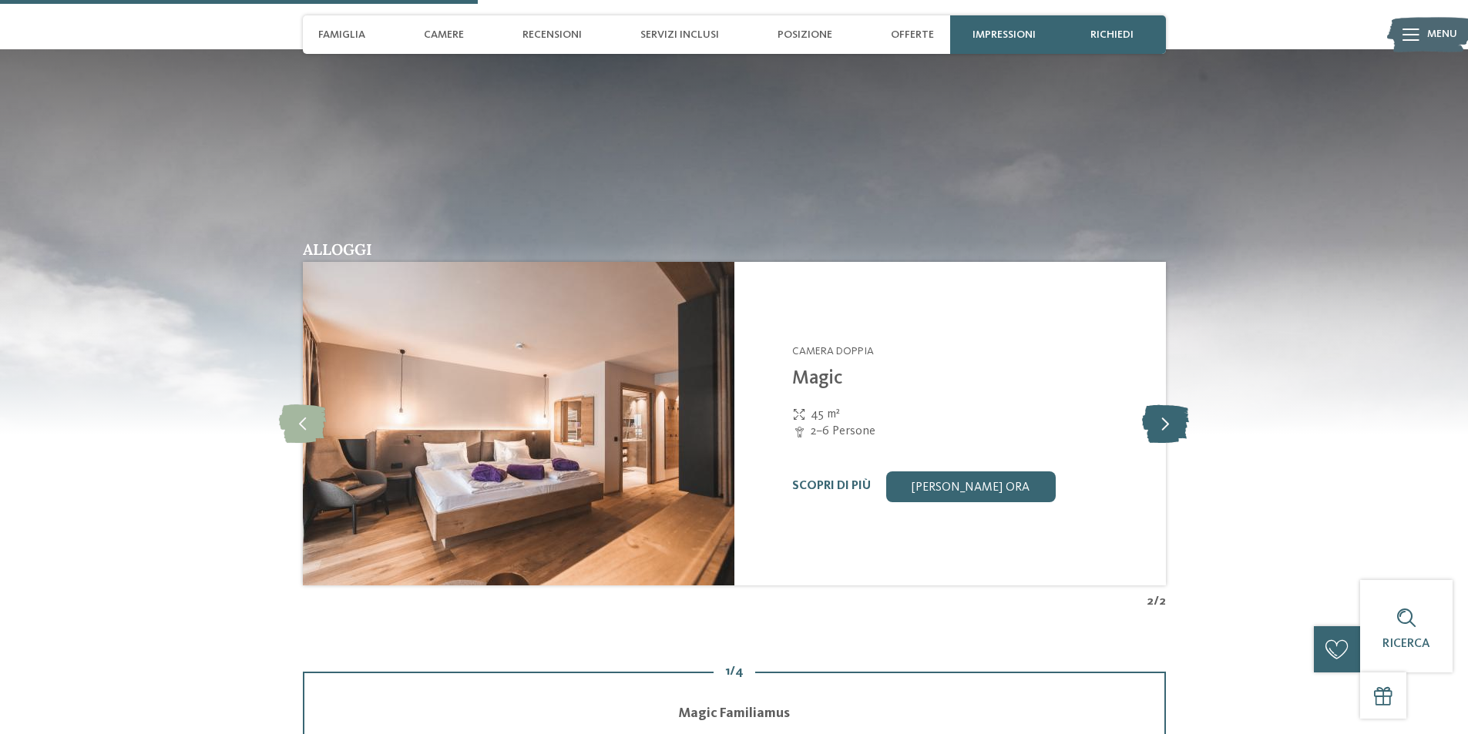
click at [1149, 413] on icon at bounding box center [1165, 424] width 47 height 39
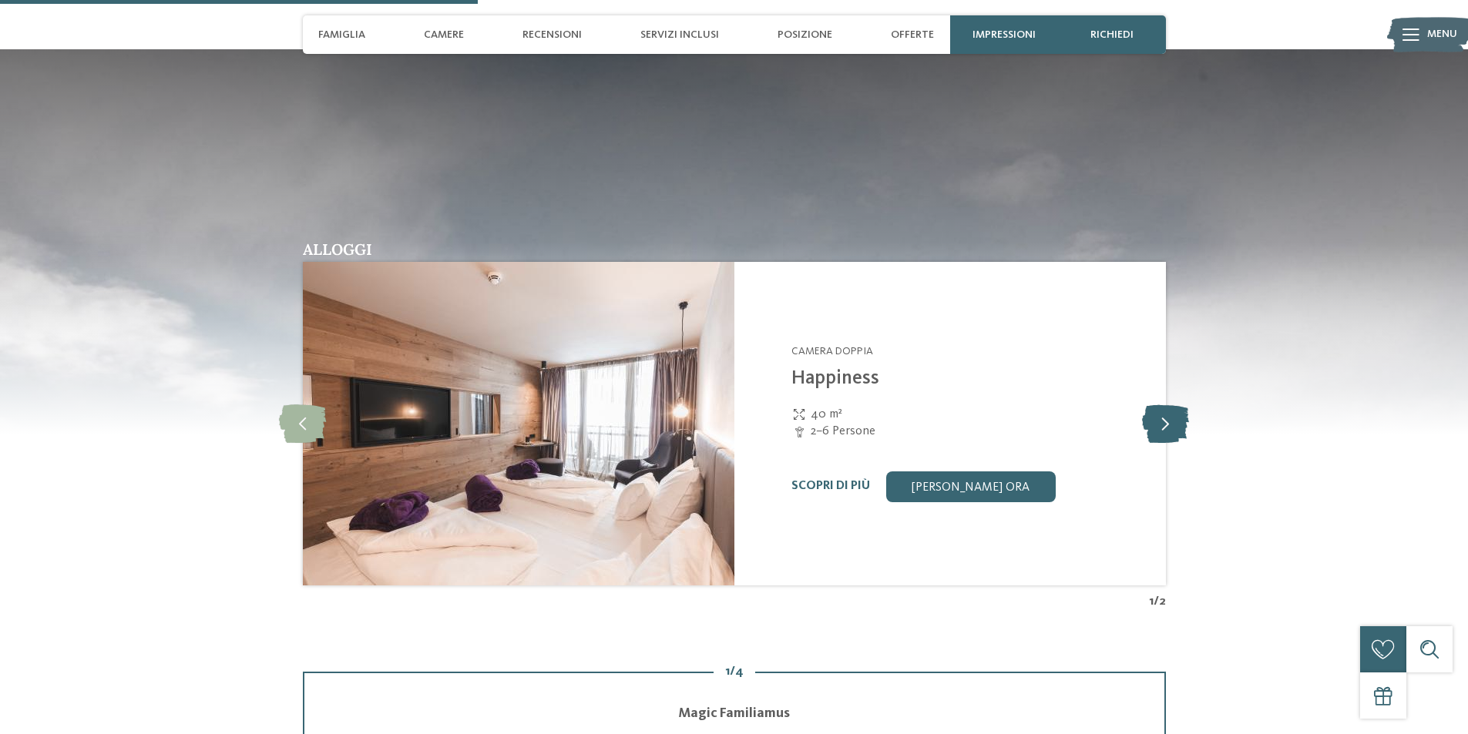
click at [1149, 413] on icon at bounding box center [1165, 424] width 47 height 39
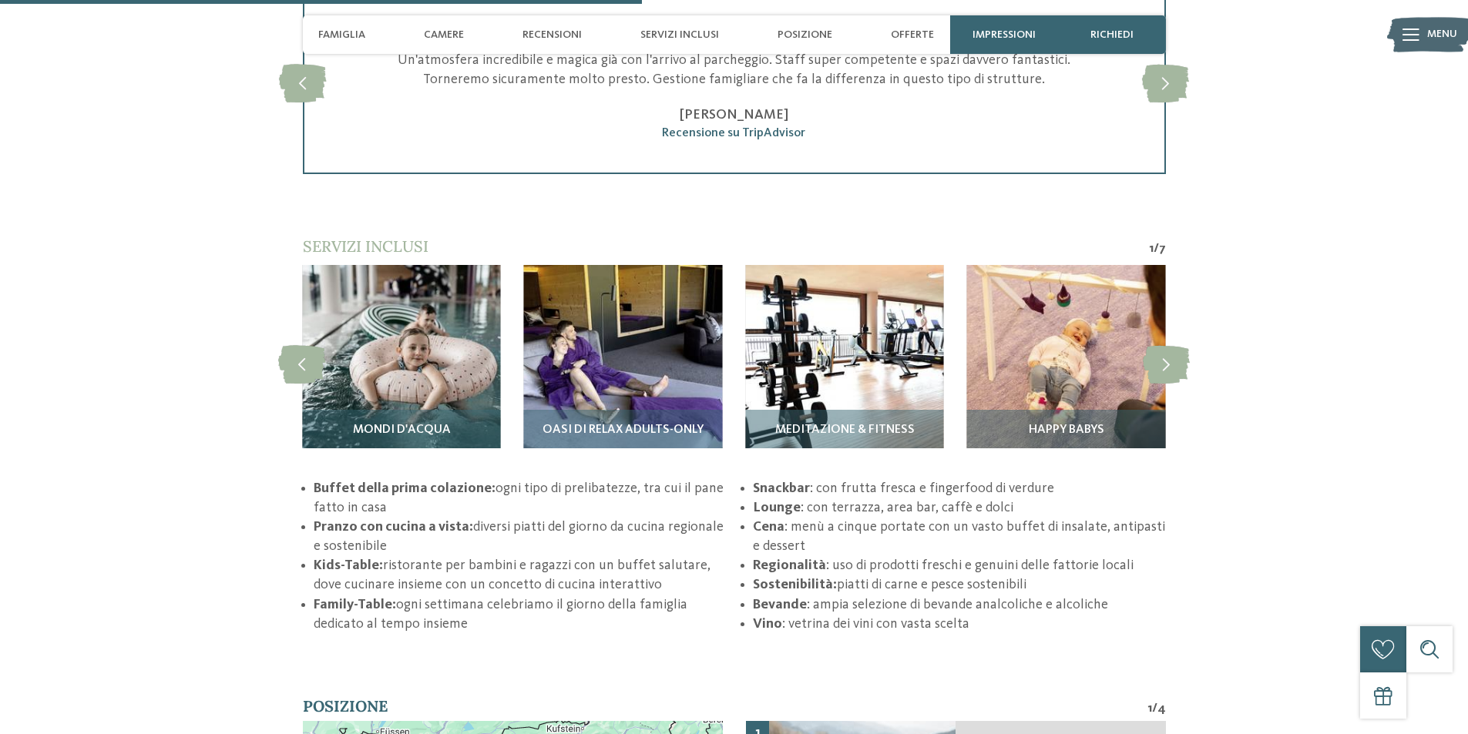
scroll to position [2466, 0]
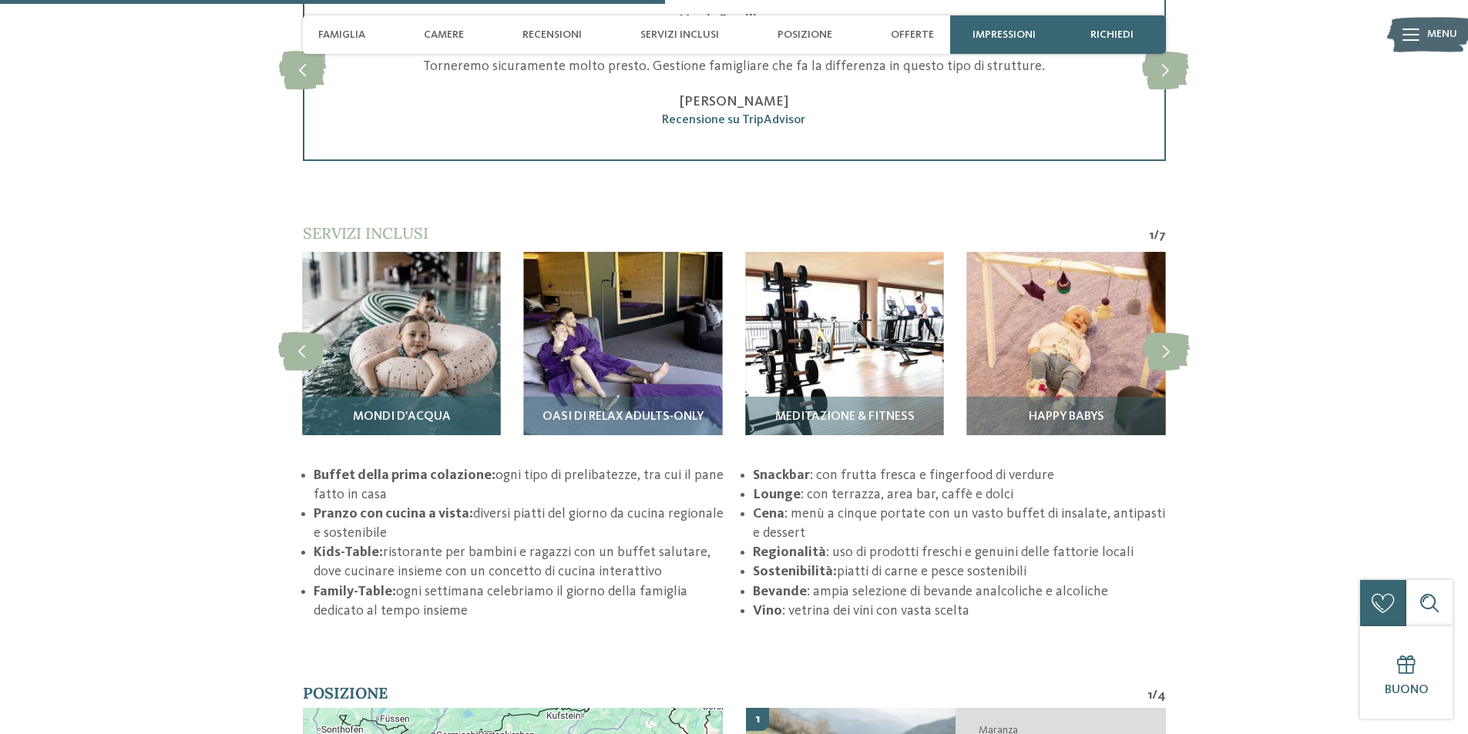
click at [420, 408] on div "Mondi d'acqua" at bounding box center [401, 424] width 198 height 54
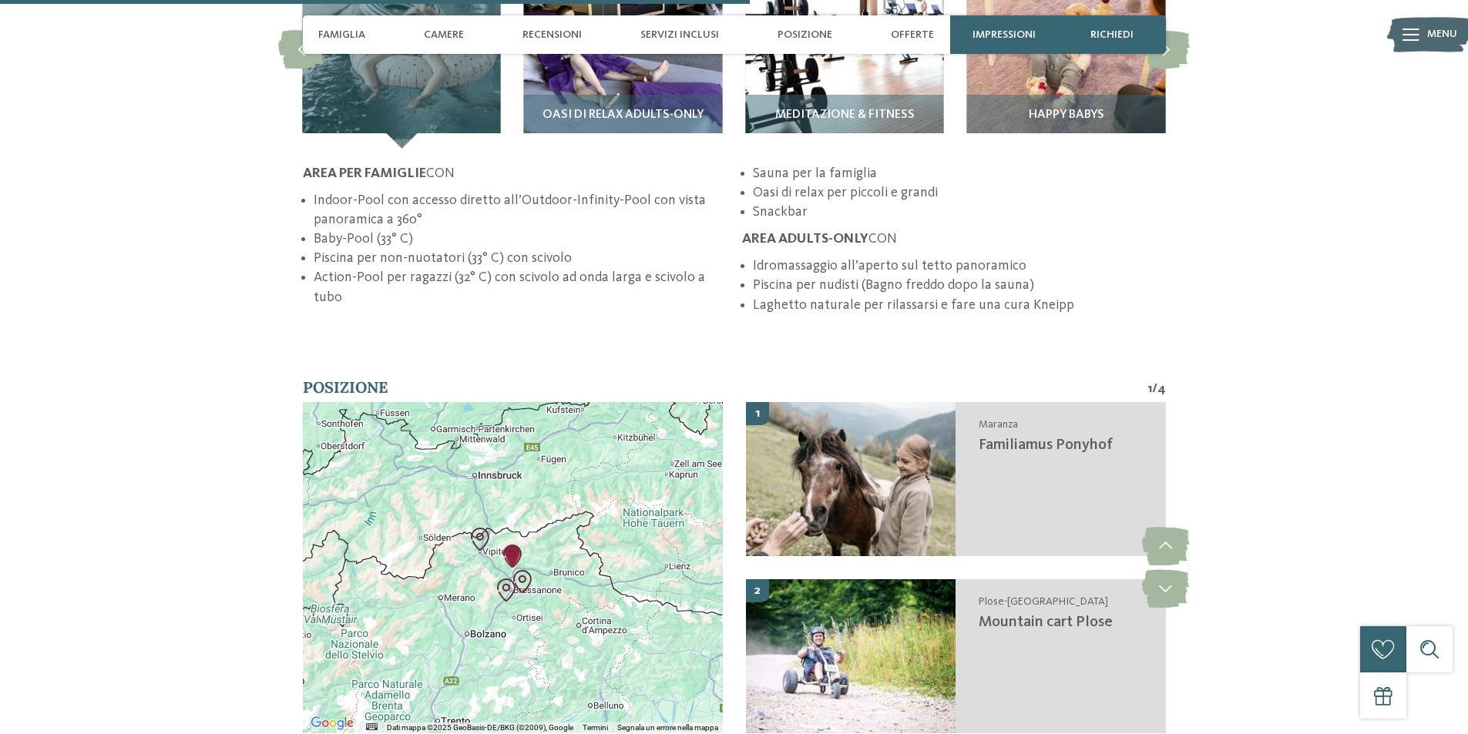
scroll to position [2774, 0]
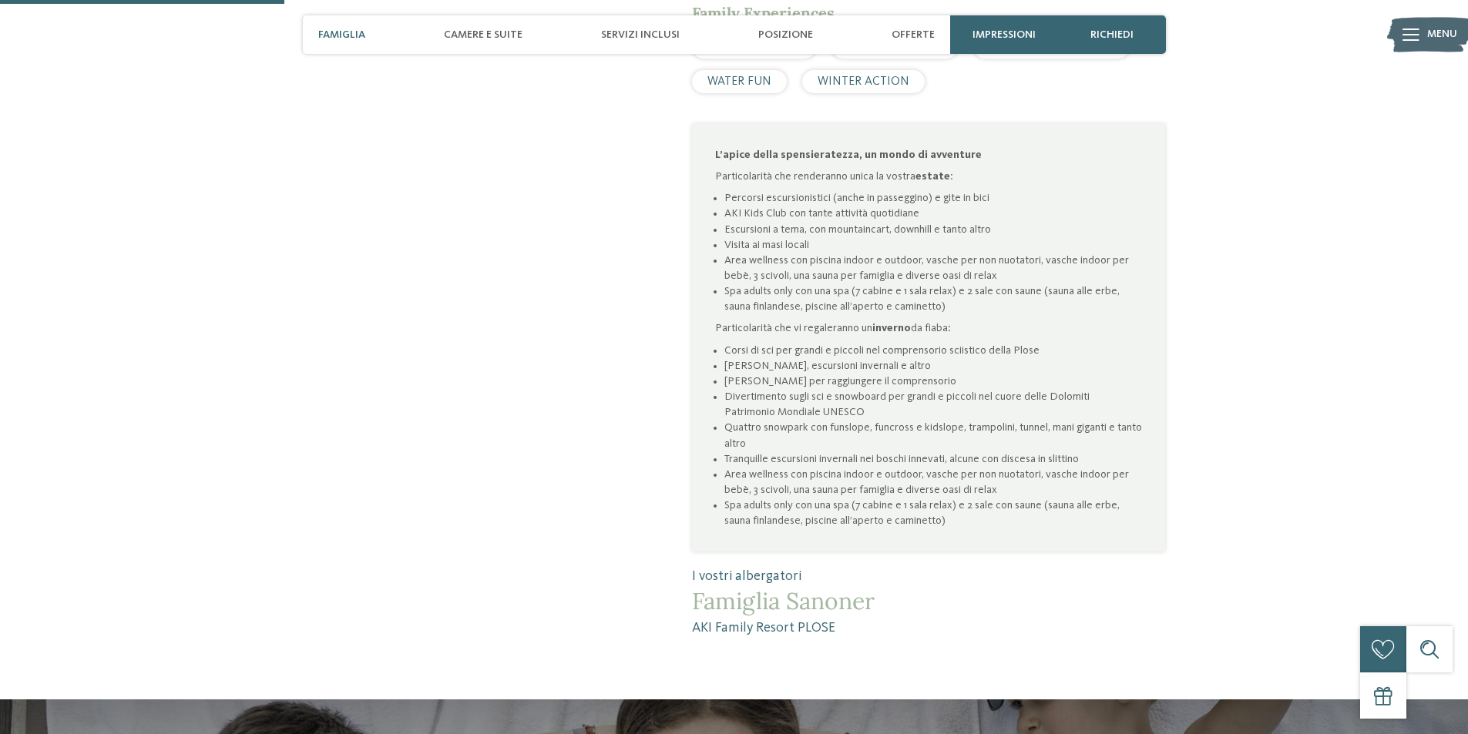
scroll to position [616, 0]
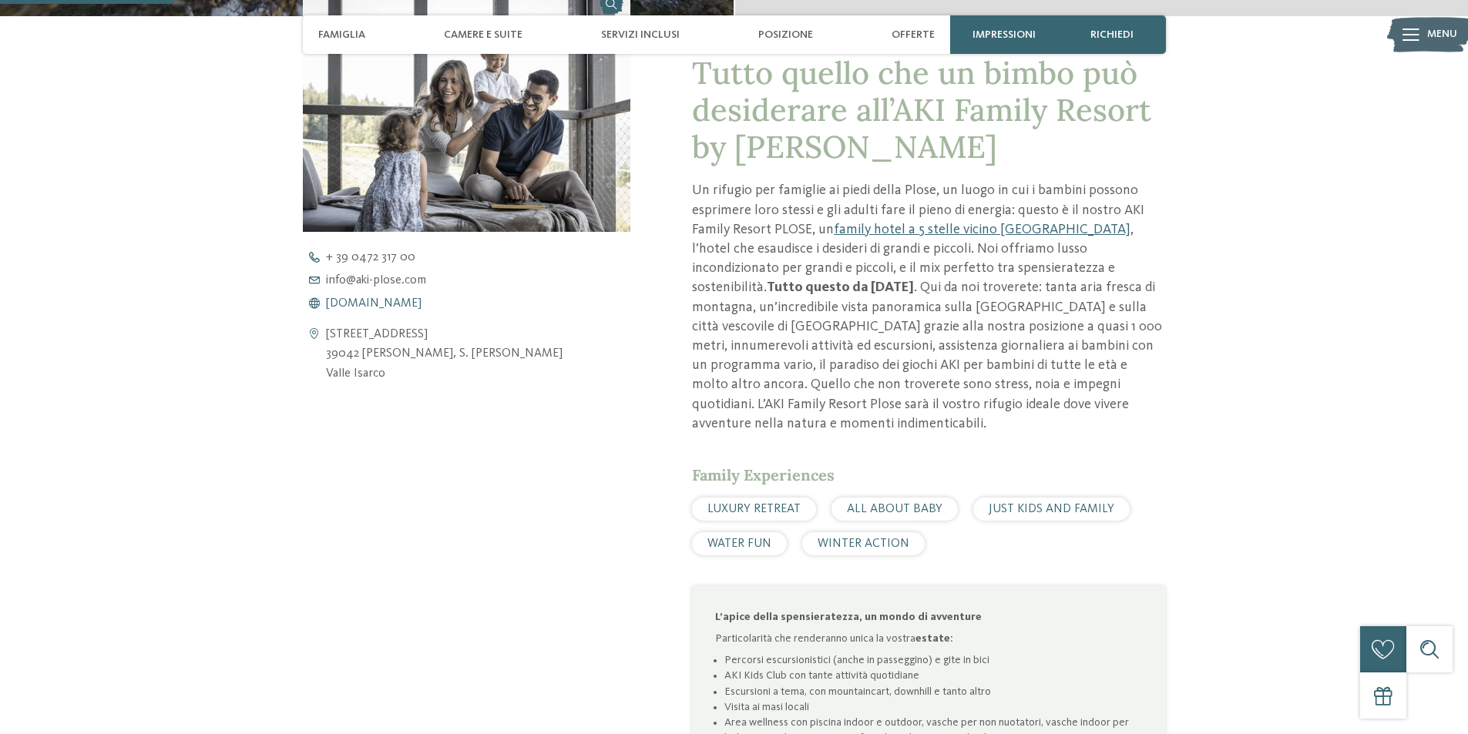
click at [405, 305] on span "[DOMAIN_NAME]" at bounding box center [374, 303] width 96 height 12
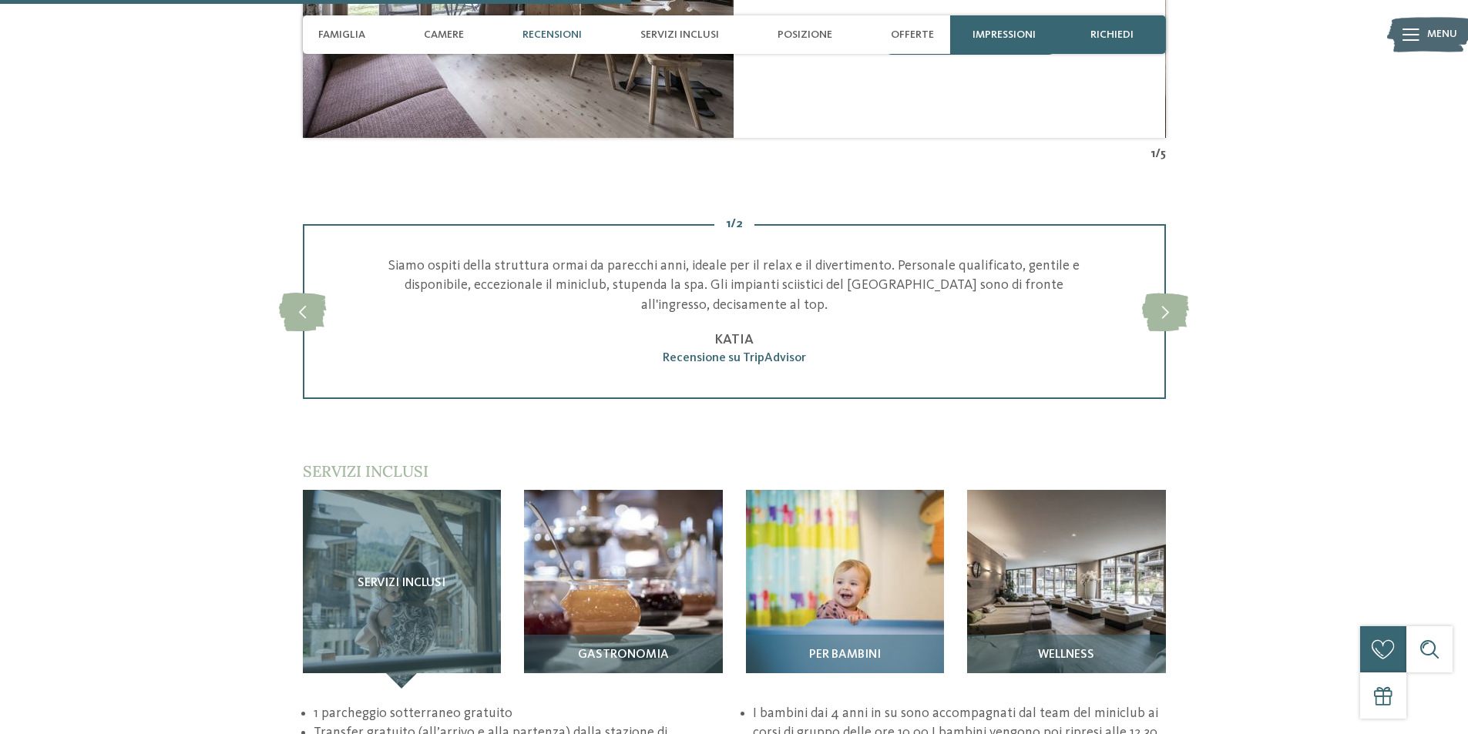
scroll to position [2312, 0]
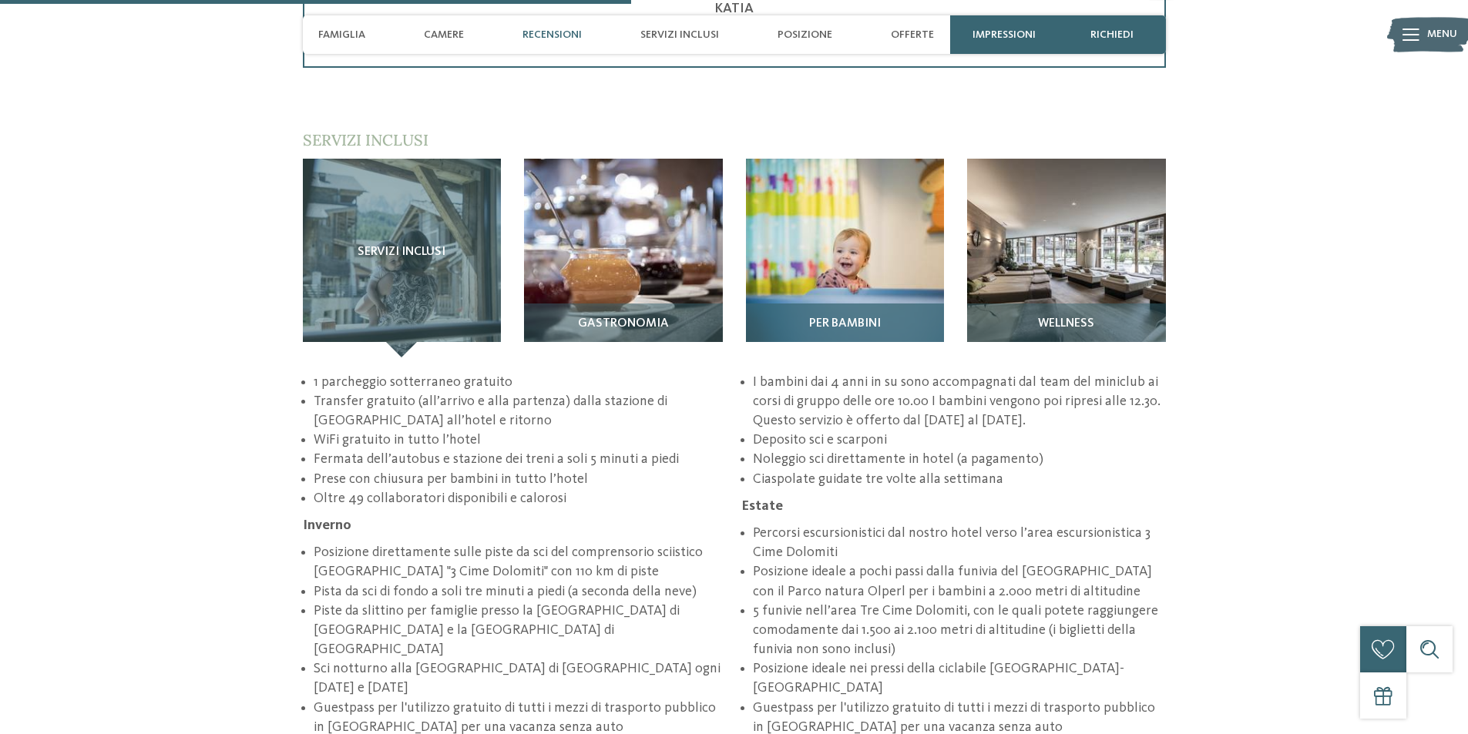
click at [907, 304] on div "Per bambini" at bounding box center [845, 331] width 199 height 54
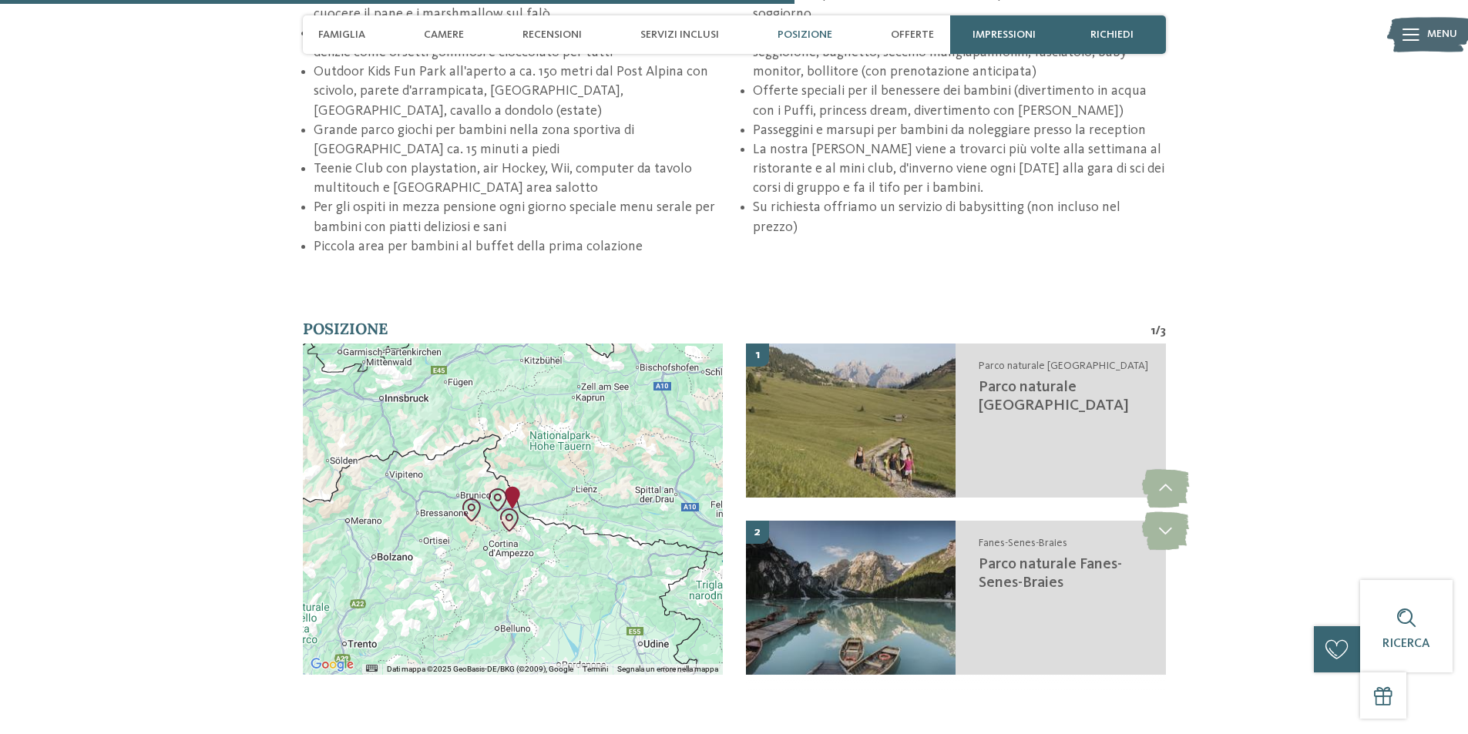
scroll to position [2851, 0]
